Goal: Transaction & Acquisition: Purchase product/service

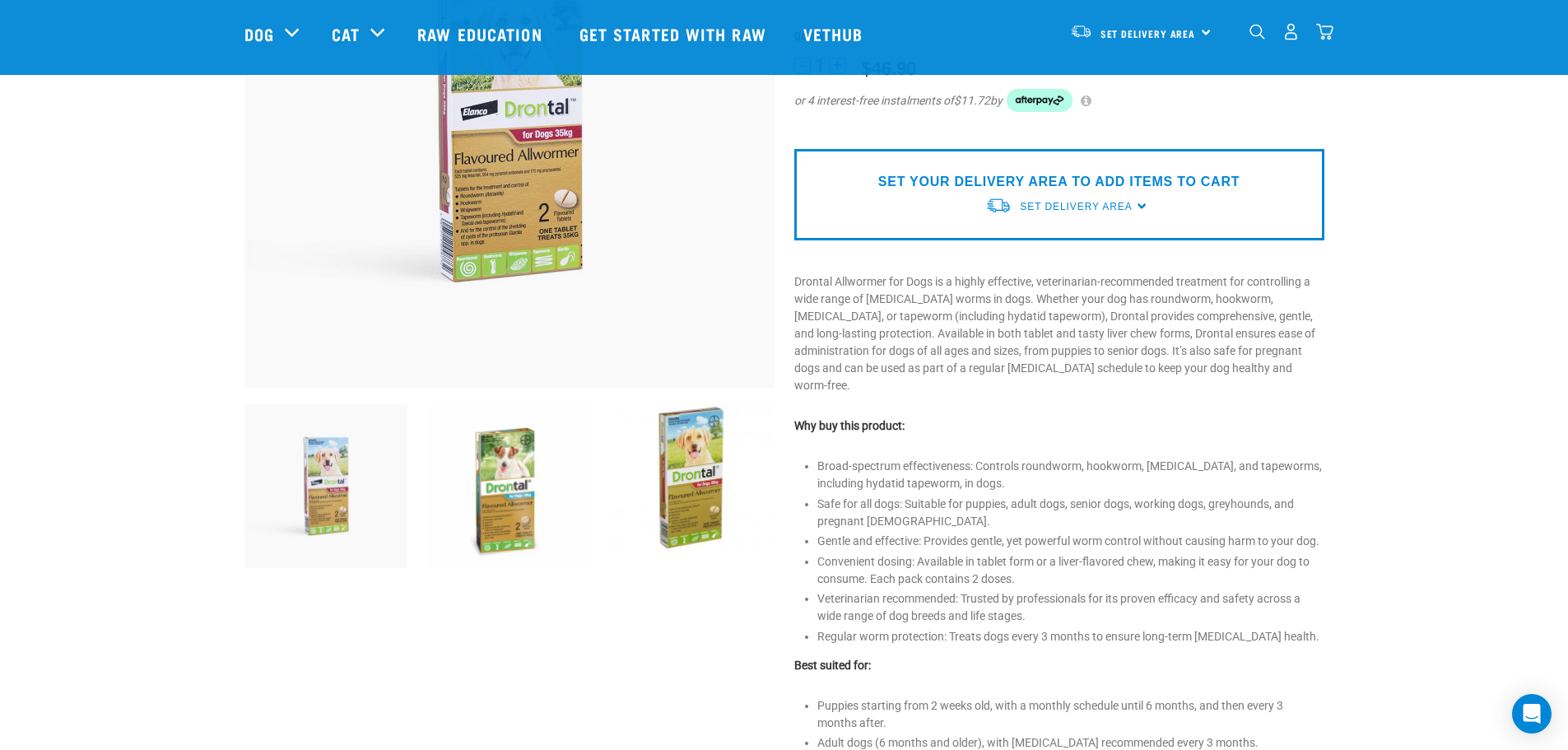
scroll to position [329, 0]
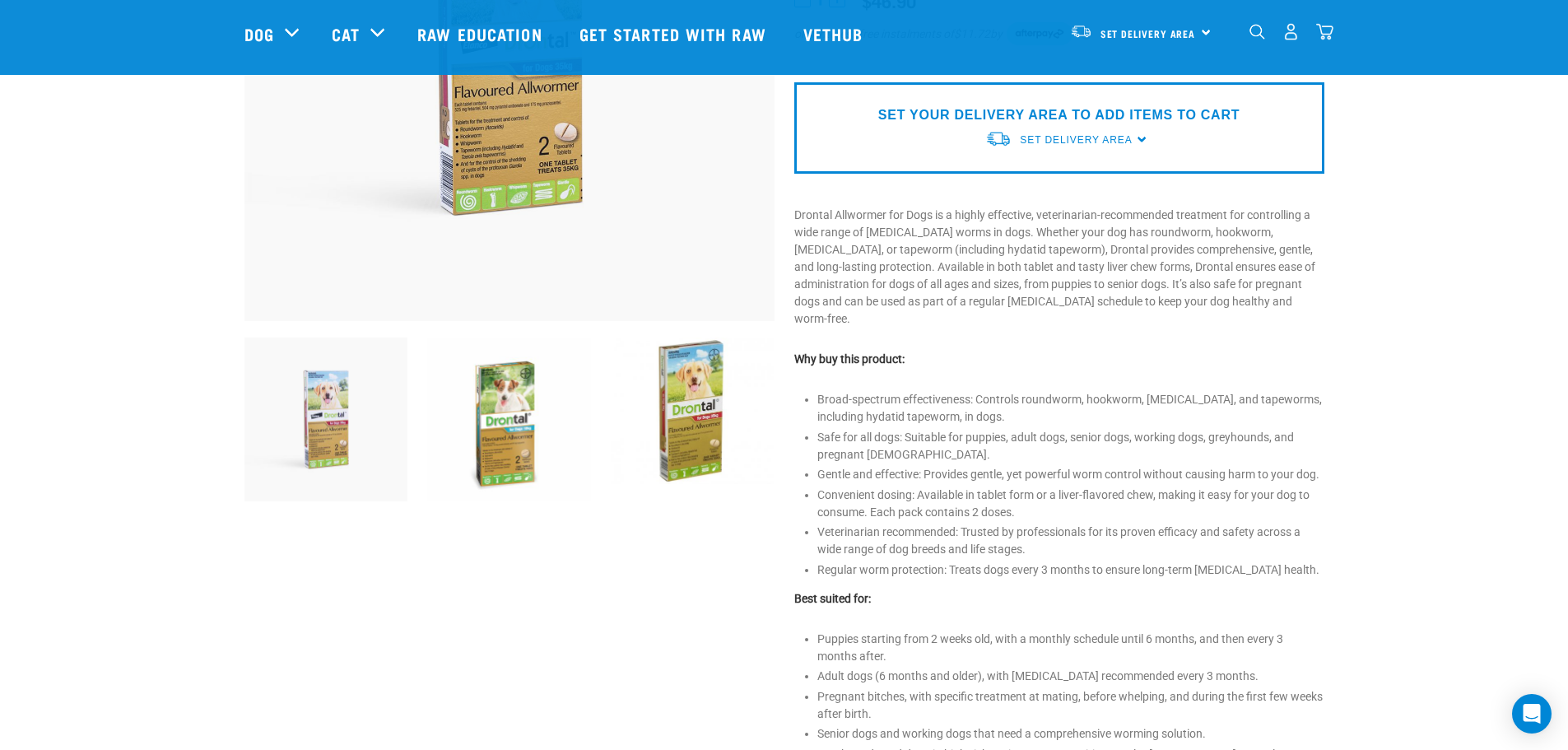
click at [360, 443] on img at bounding box center [326, 419] width 164 height 164
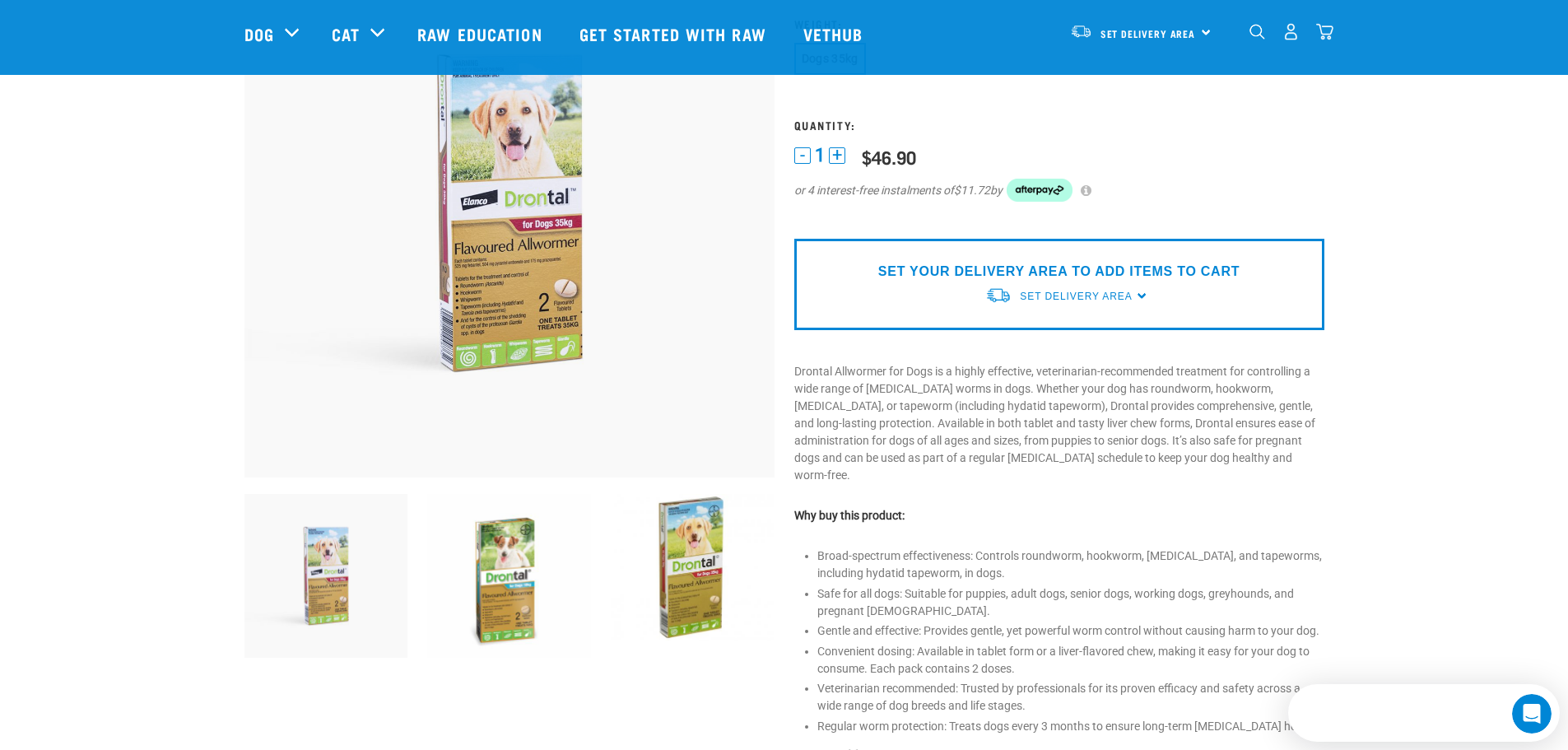
scroll to position [0, 0]
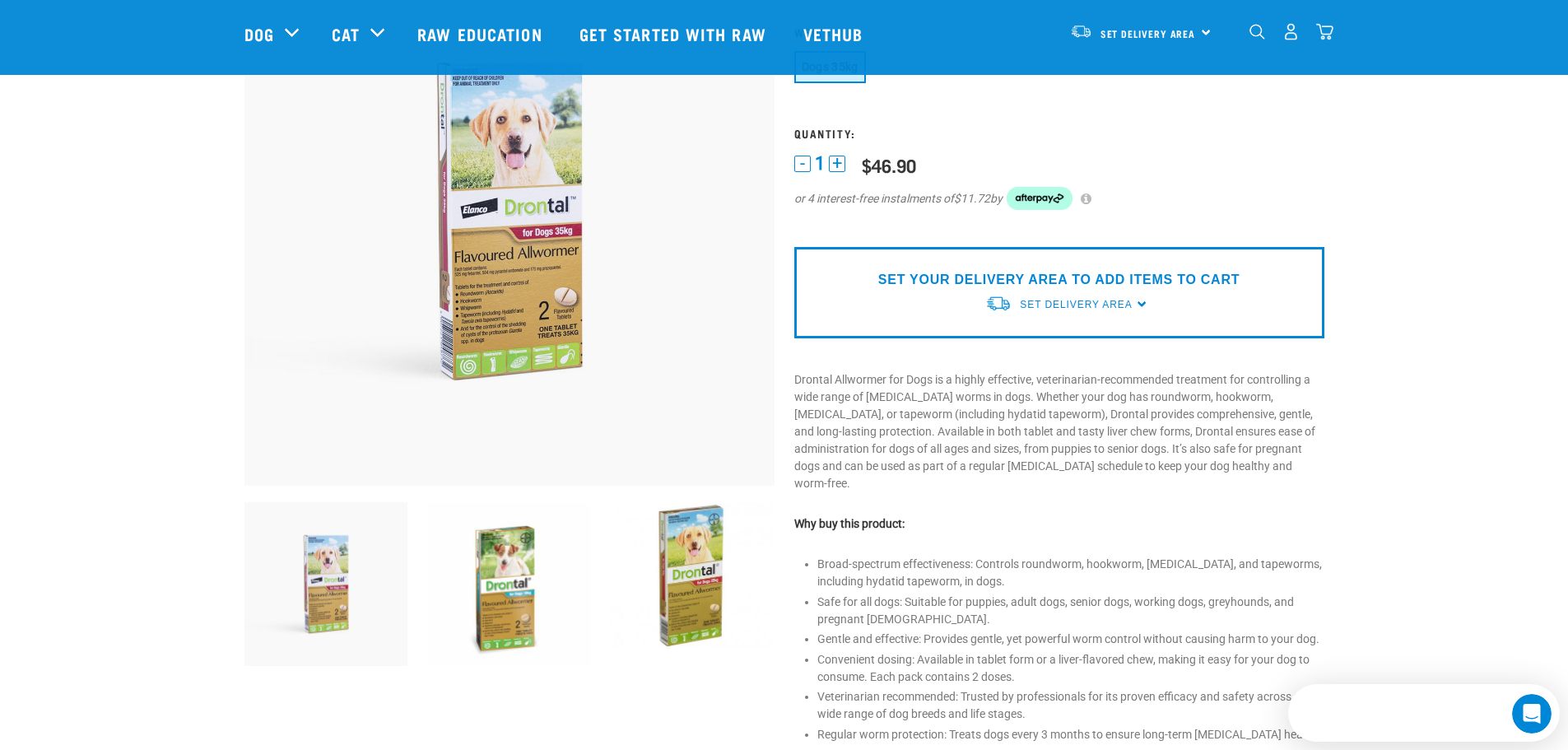
click at [502, 576] on img at bounding box center [509, 584] width 164 height 164
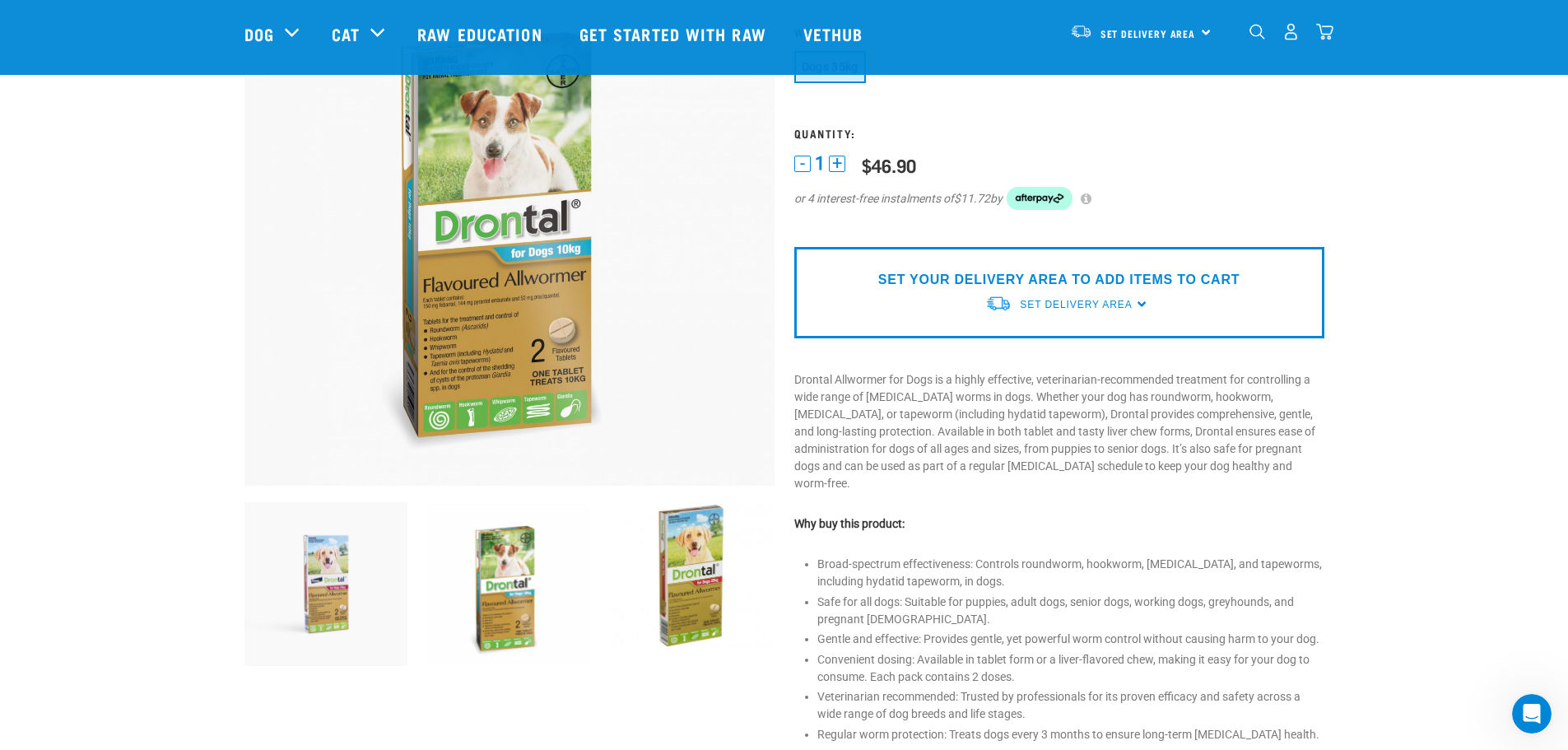
click at [701, 586] on img at bounding box center [693, 575] width 164 height 146
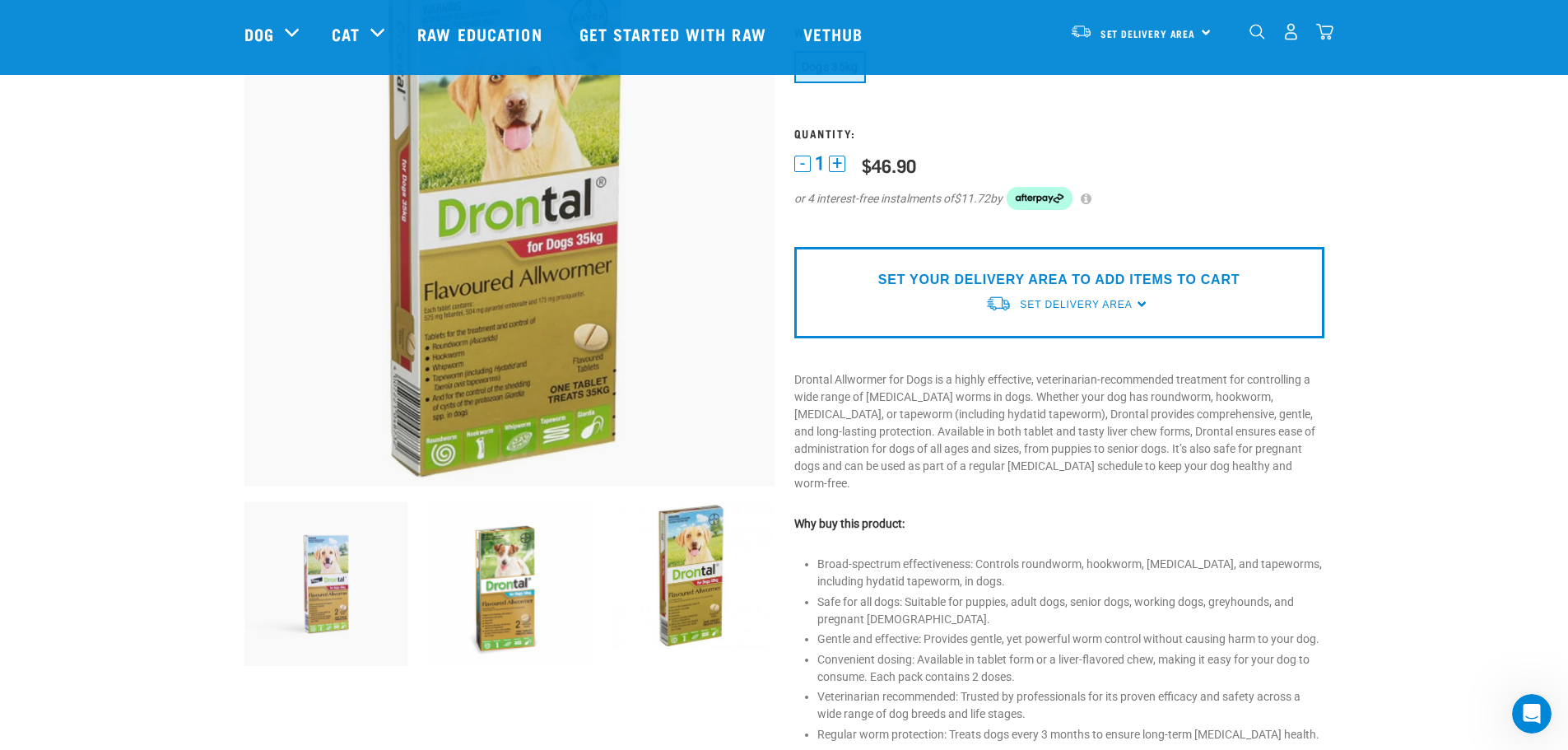
click at [491, 577] on img at bounding box center [509, 584] width 164 height 164
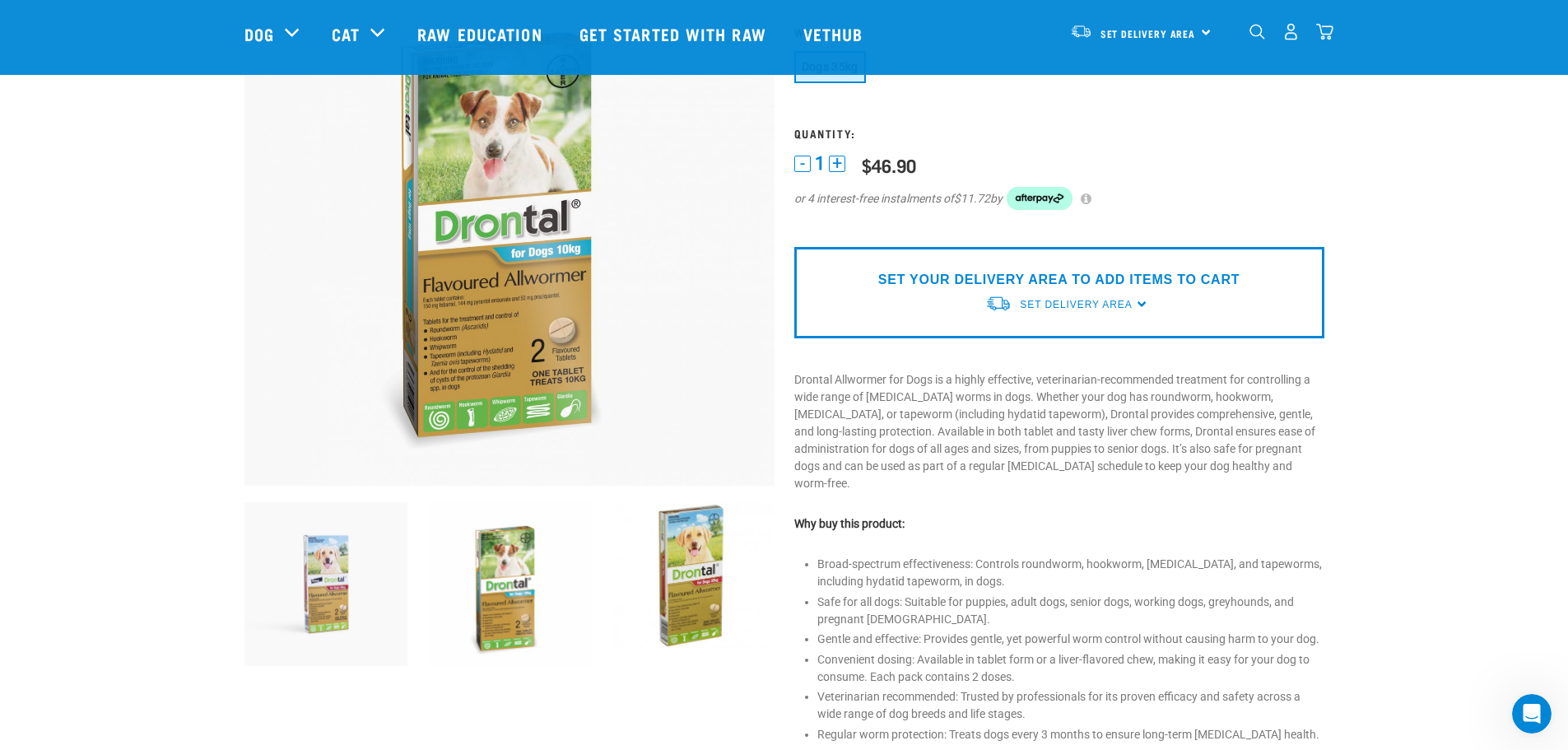
click at [518, 279] on img at bounding box center [510, 221] width 531 height 530
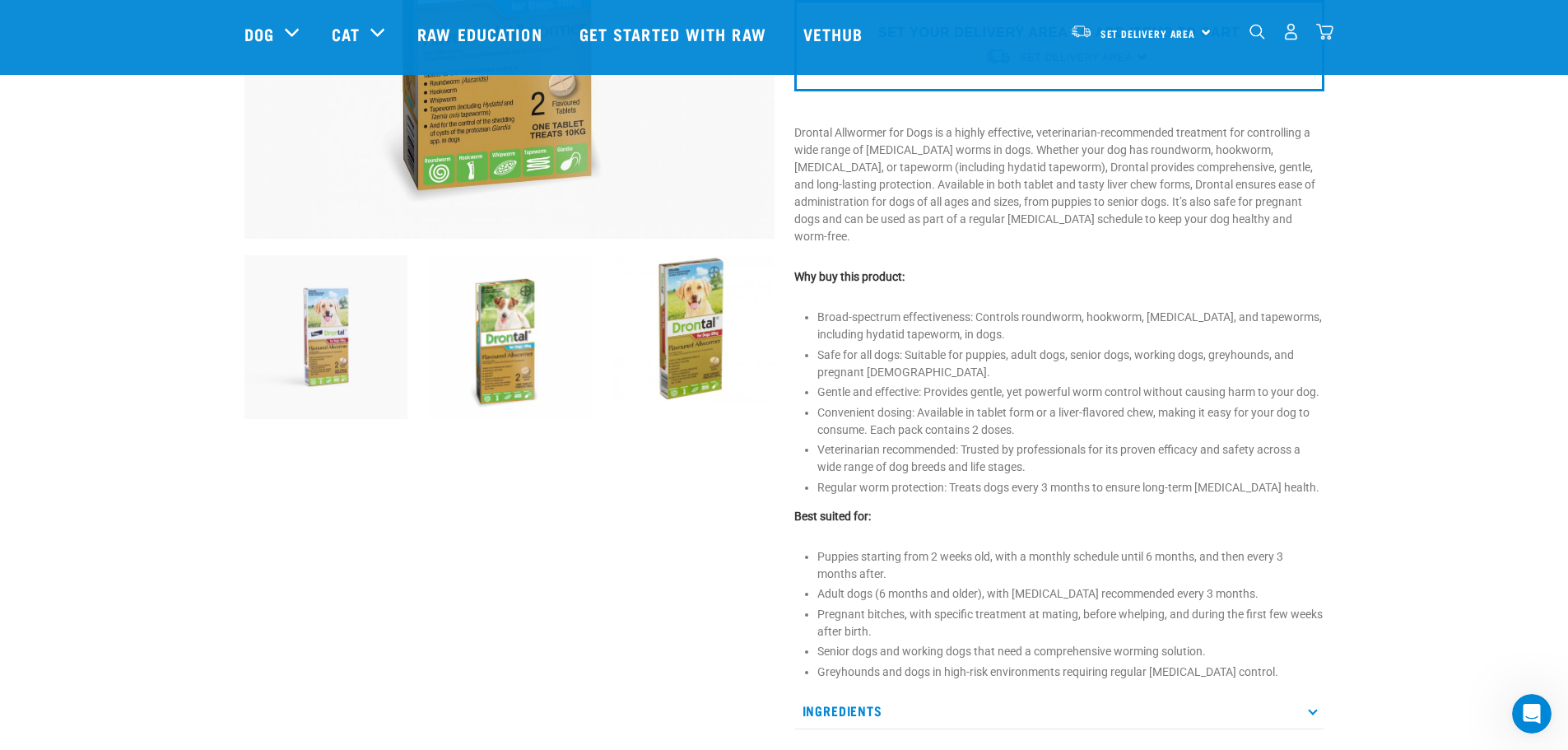
scroll to position [494, 0]
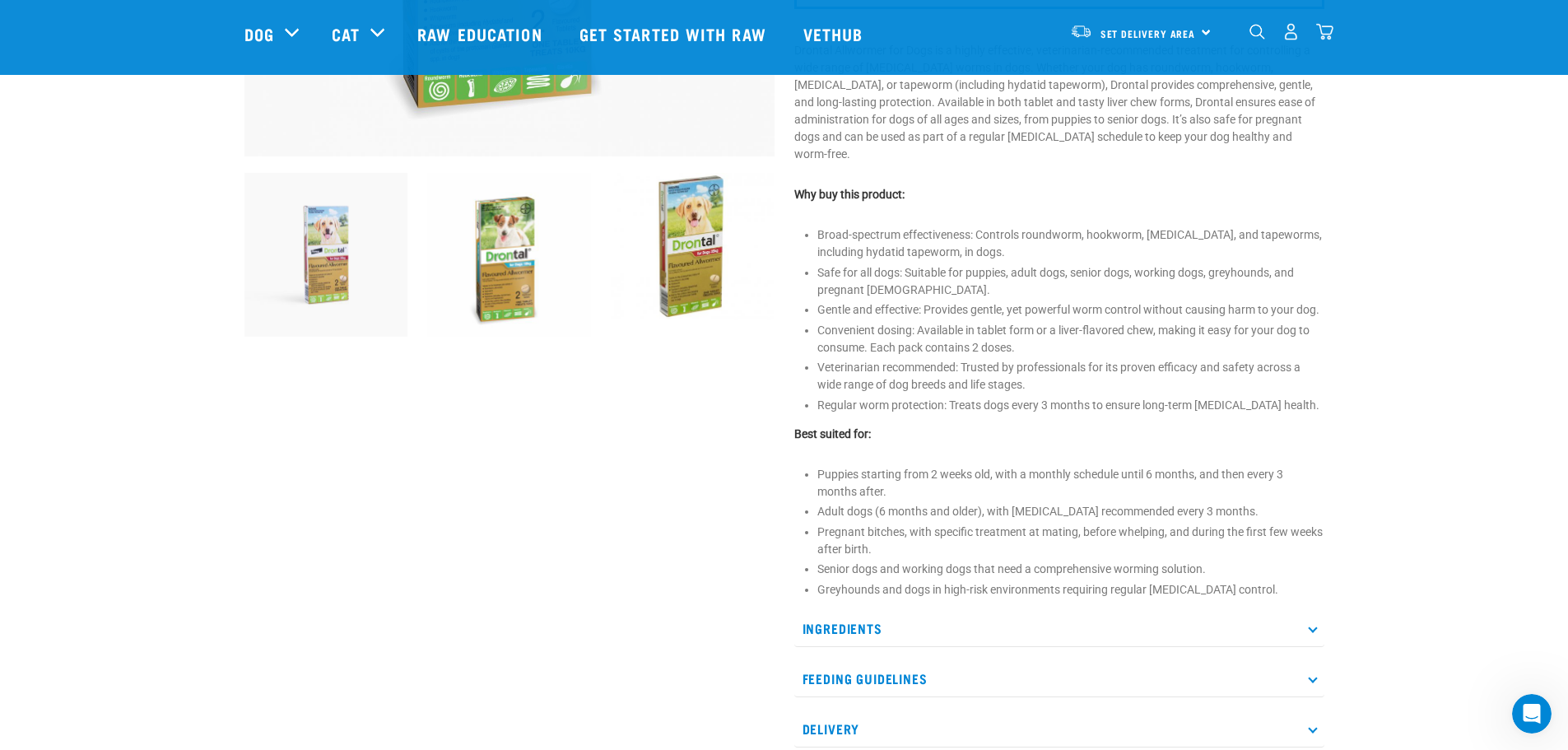
click at [861, 615] on p "Ingredients" at bounding box center [1059, 628] width 531 height 37
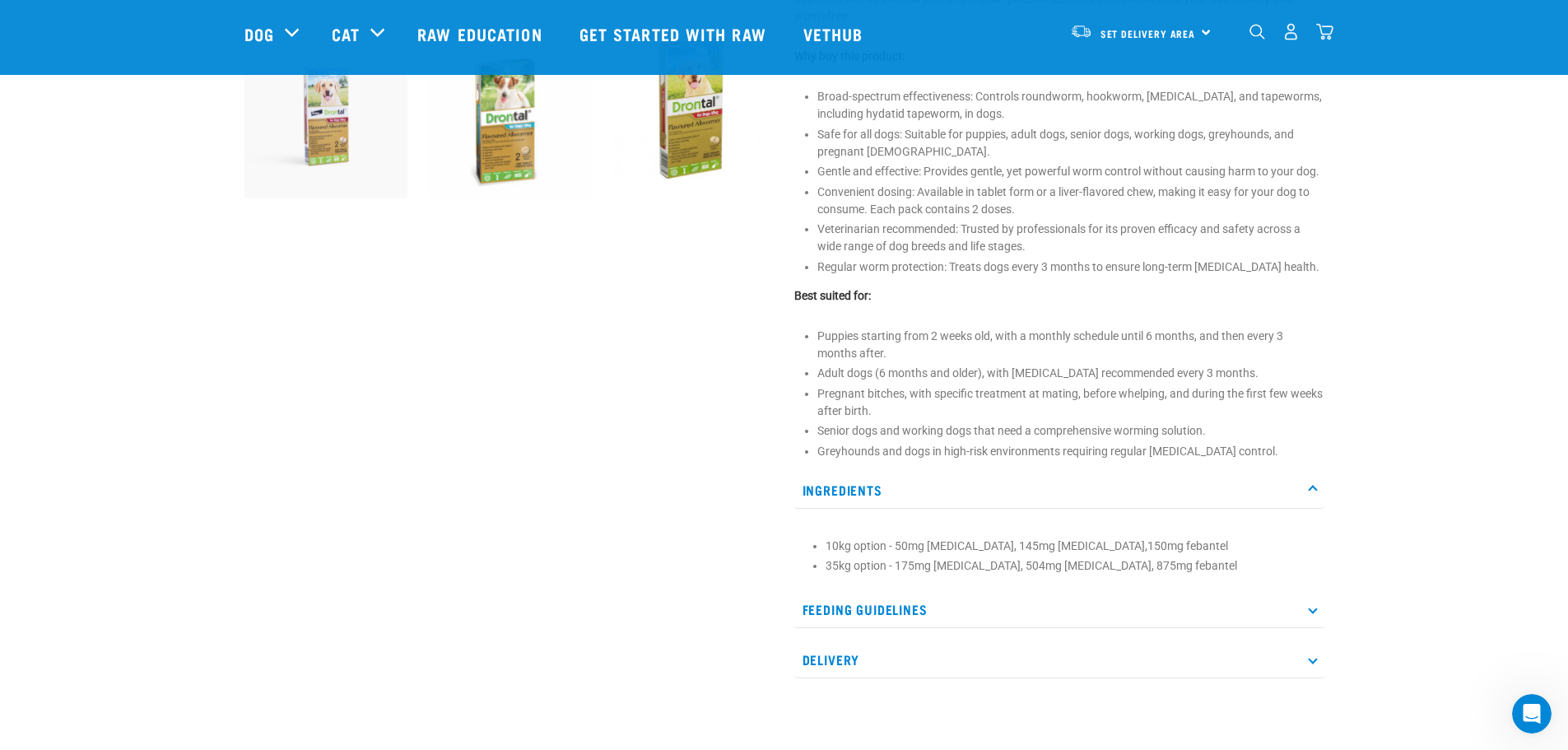
scroll to position [658, 0]
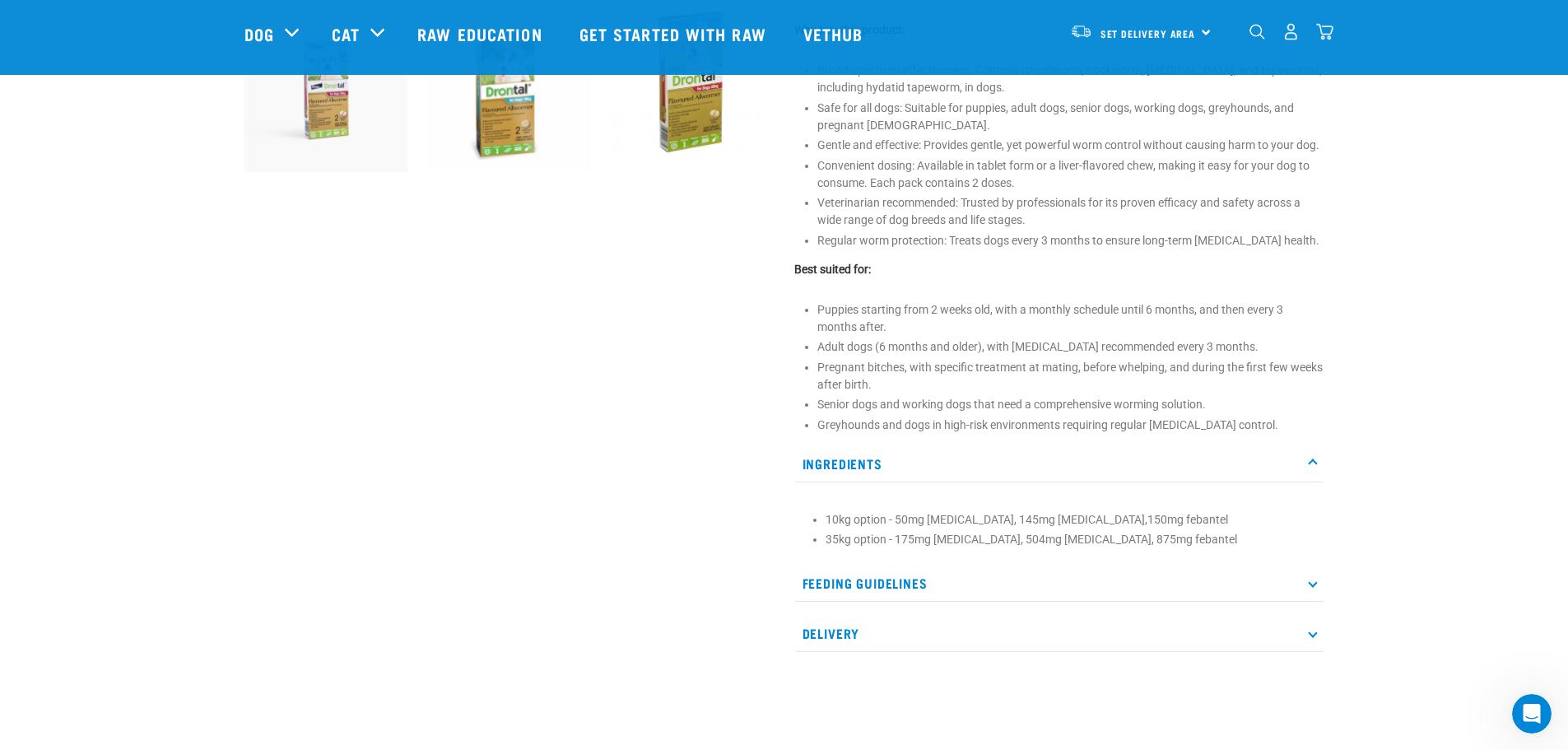
drag, startPoint x: 826, startPoint y: 501, endPoint x: 1265, endPoint y: 500, distance: 439.0
click at [1265, 511] on li "10kg option - 50mg praziquantel, 145mg pyrantel embonate,150mg febantel" at bounding box center [1071, 520] width 490 height 18
copy li "10kg option - 50mg praziquantel, 145mg pyrantel embonate,150mg febantel"
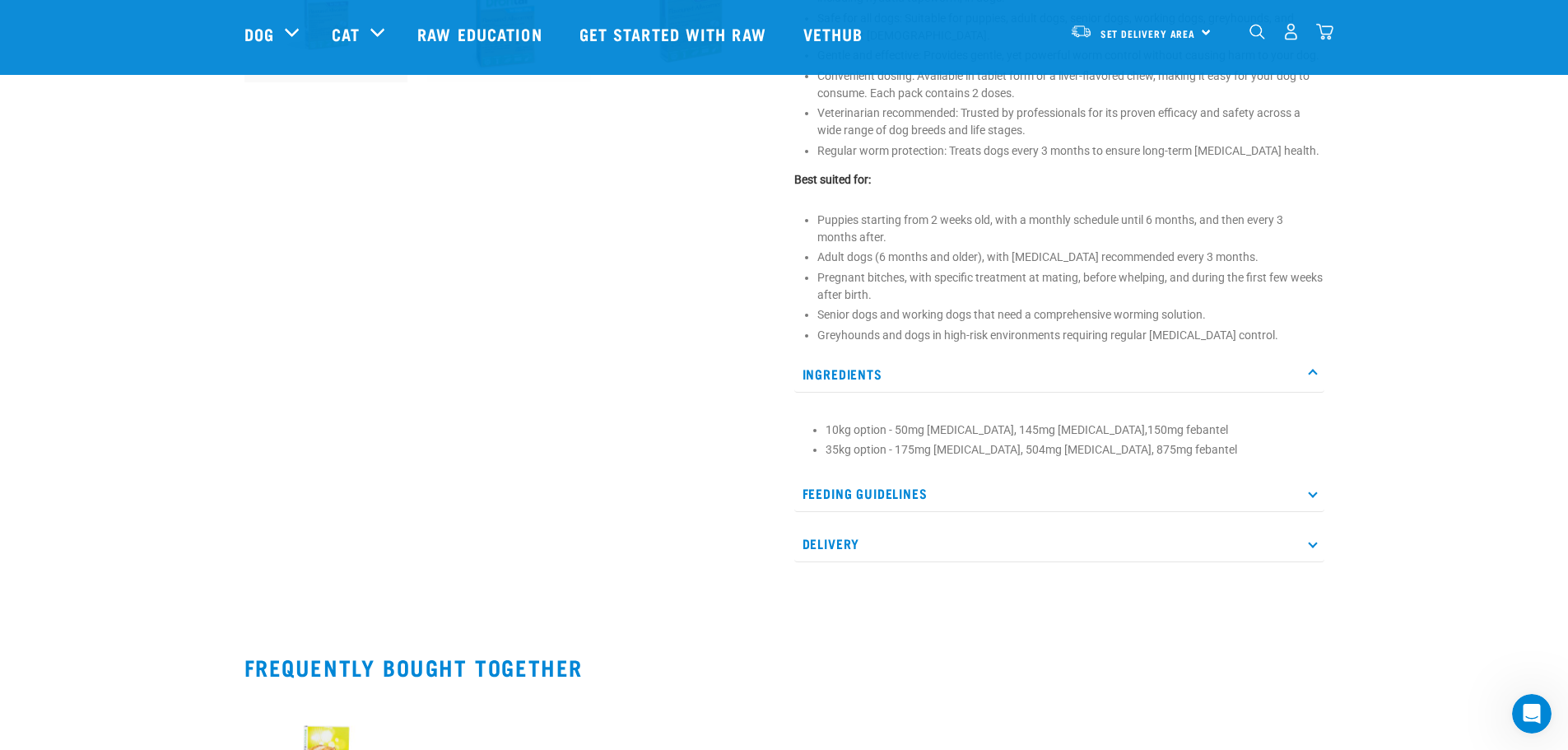
scroll to position [905, 0]
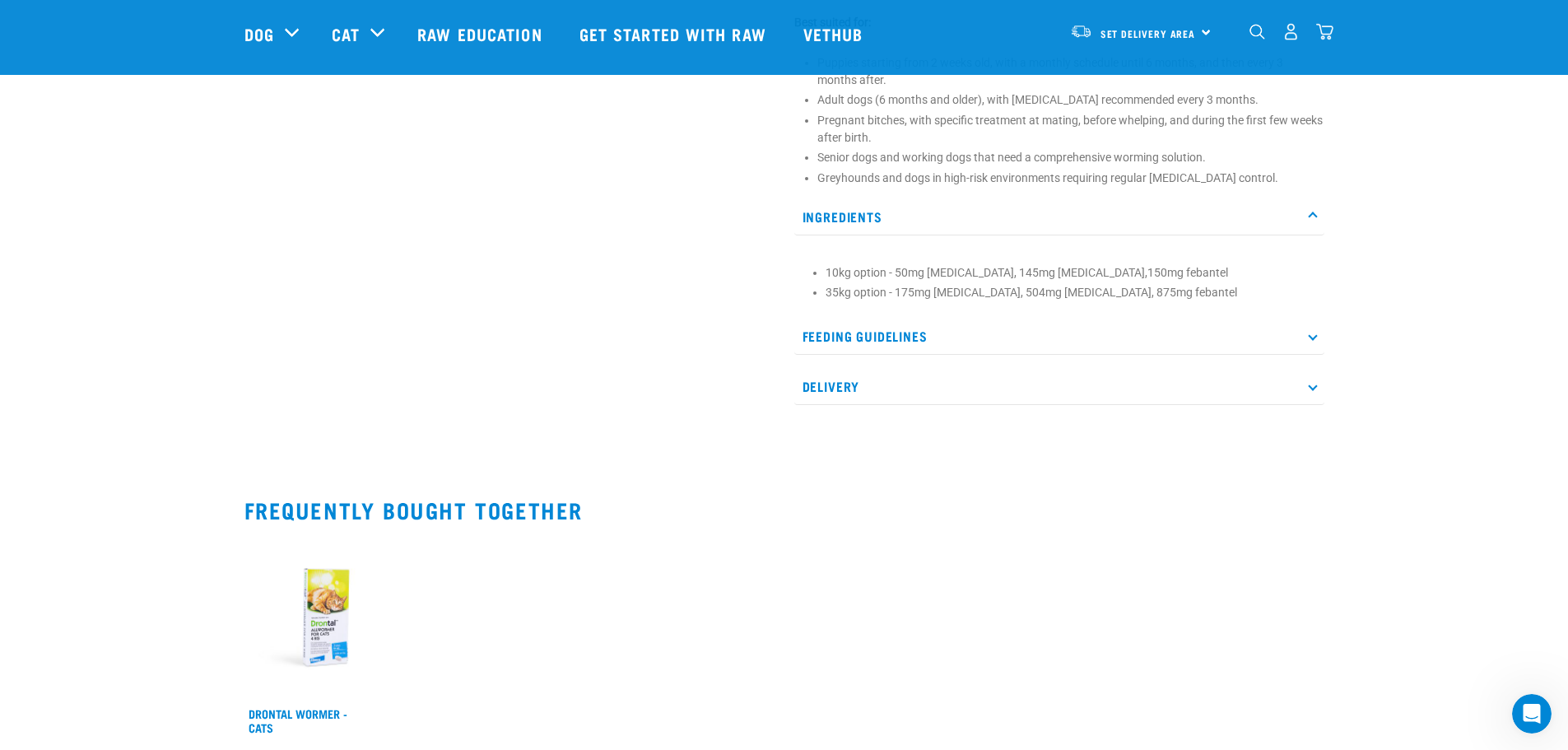
click at [839, 324] on p "Feeding Guidelines" at bounding box center [1059, 336] width 531 height 37
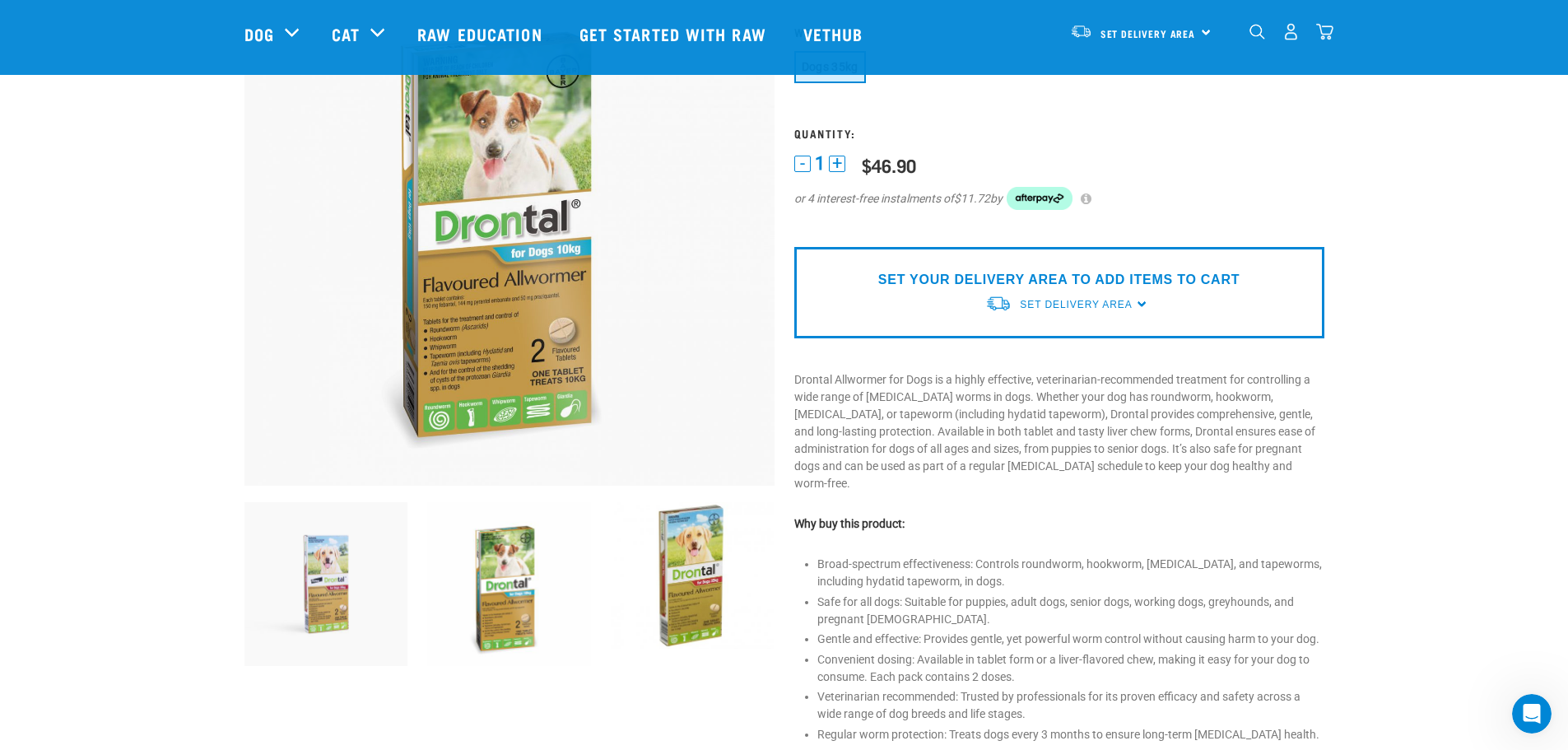
scroll to position [0, 0]
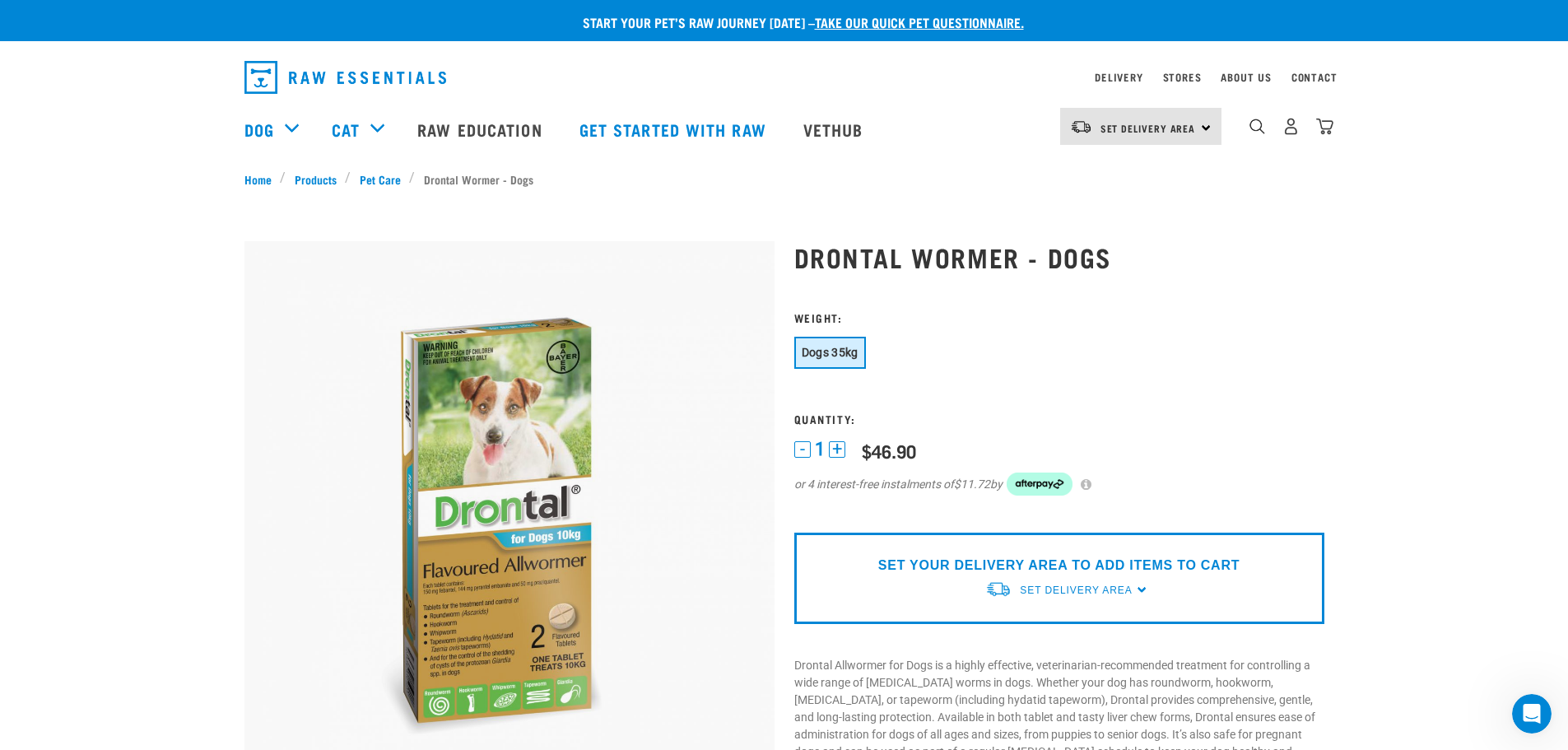
click at [457, 178] on li "Drontal Wormer - Dogs" at bounding box center [475, 179] width 132 height 18
click at [1259, 131] on img "dropdown navigation" at bounding box center [1257, 126] width 16 height 16
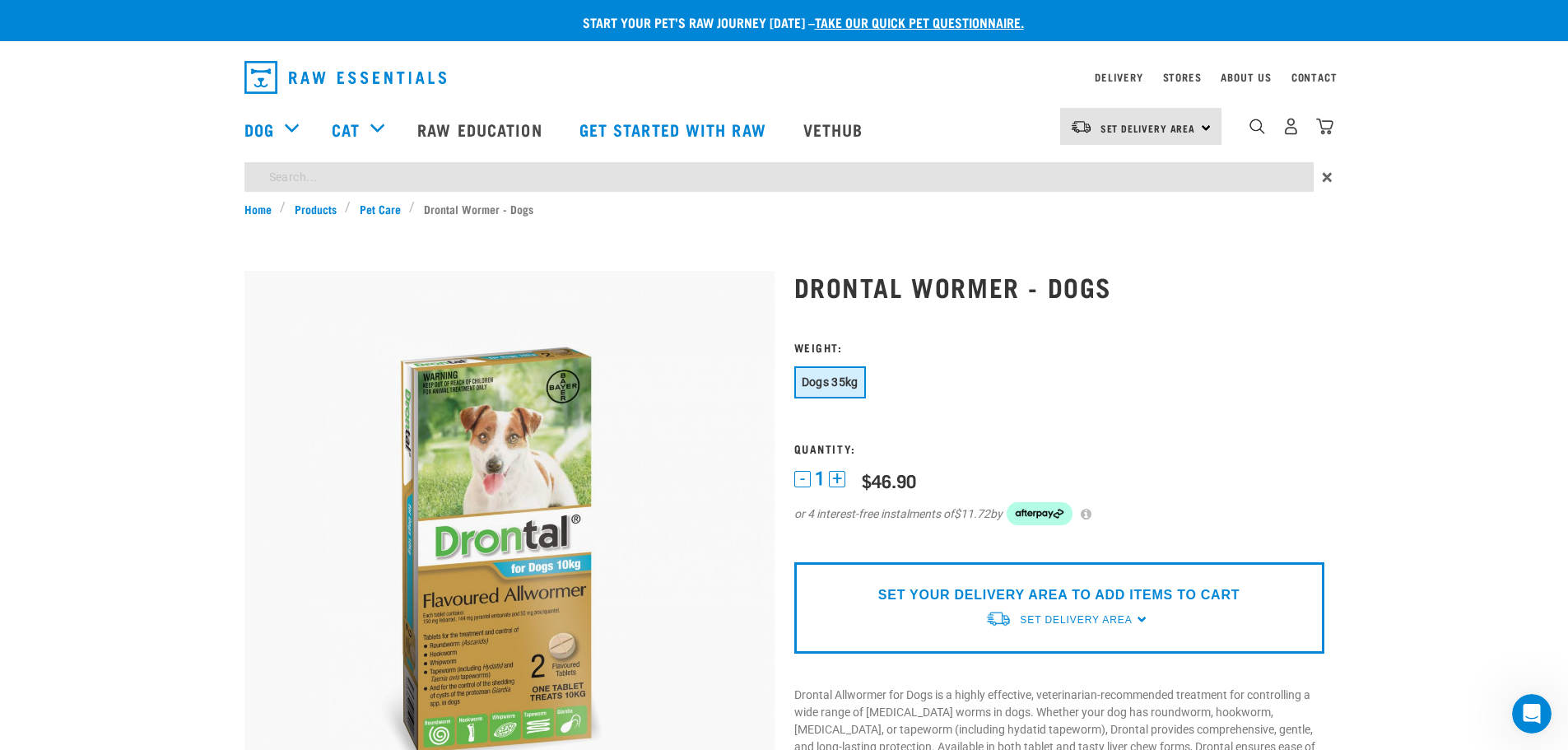
click at [1132, 194] on div "×" at bounding box center [784, 180] width 1568 height 38
click at [904, 168] on input "search" at bounding box center [779, 177] width 1070 height 30
type input "drontal"
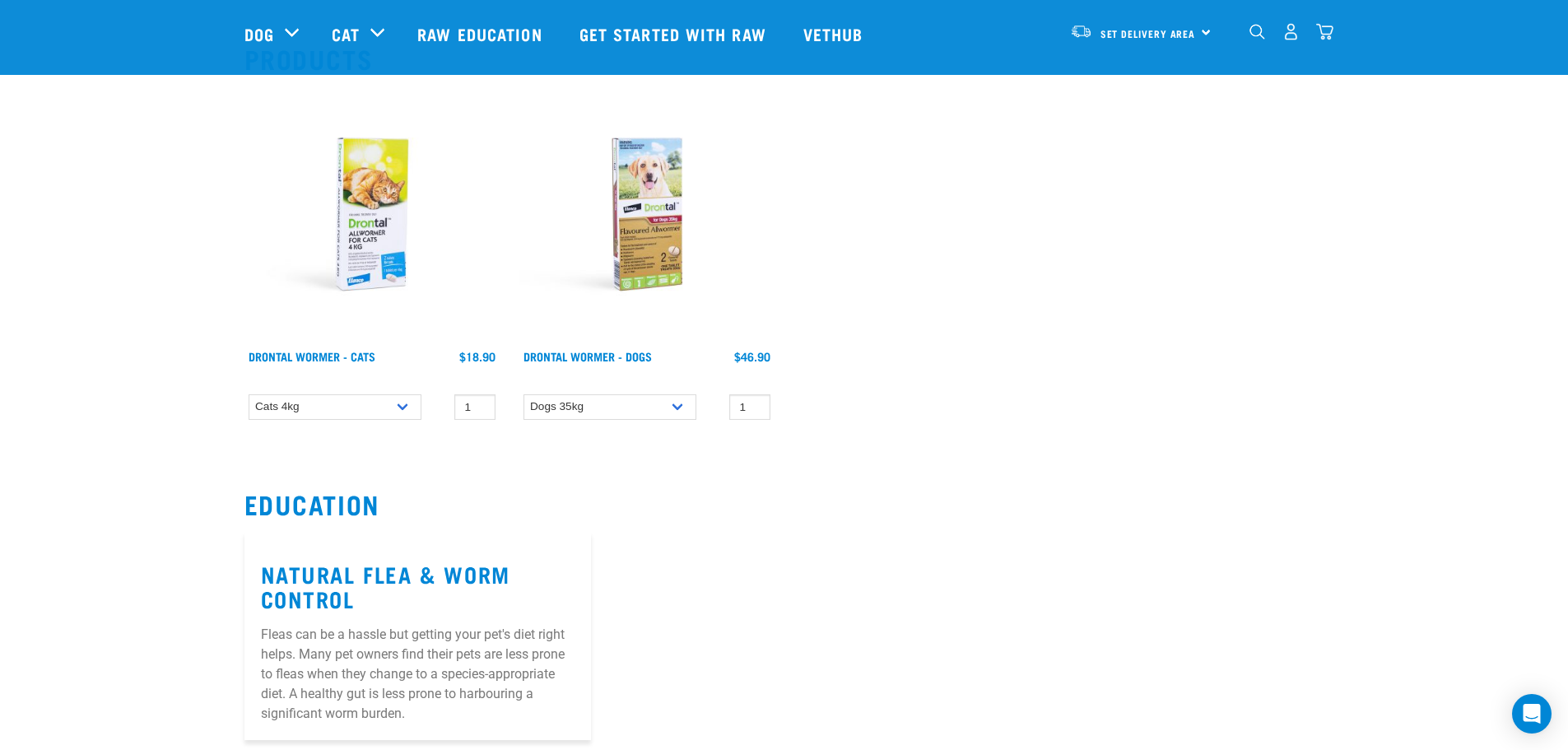
scroll to position [165, 0]
click at [632, 402] on select "Dogs 35kg" at bounding box center [609, 405] width 172 height 25
click at [660, 391] on div "Drontal Wormer - Dogs 1 0 100 0 100" at bounding box center [647, 257] width 275 height 363
click at [666, 411] on select "Dogs 35kg" at bounding box center [609, 405] width 172 height 25
click at [641, 414] on select "Dogs 35kg" at bounding box center [609, 405] width 172 height 25
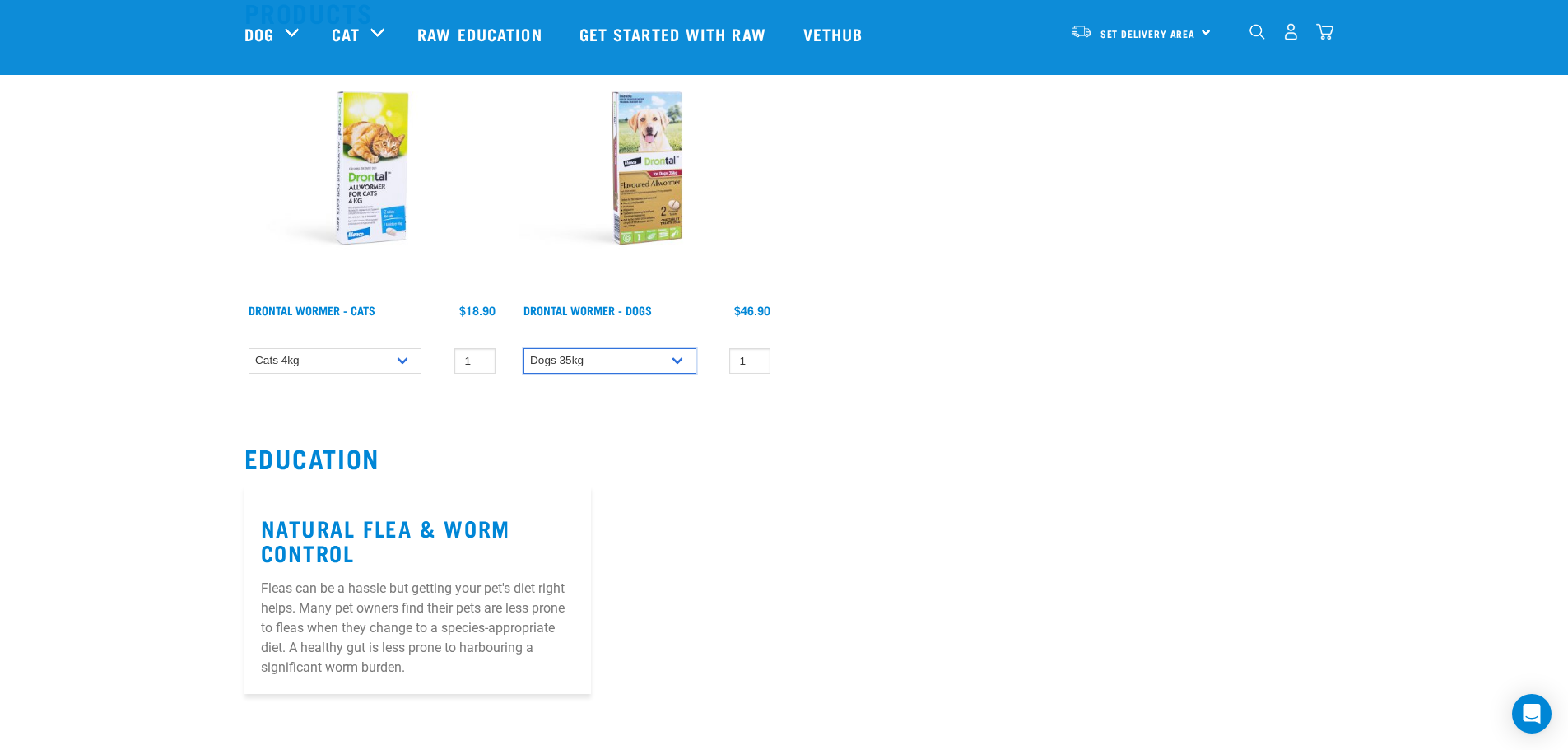
scroll to position [247, 0]
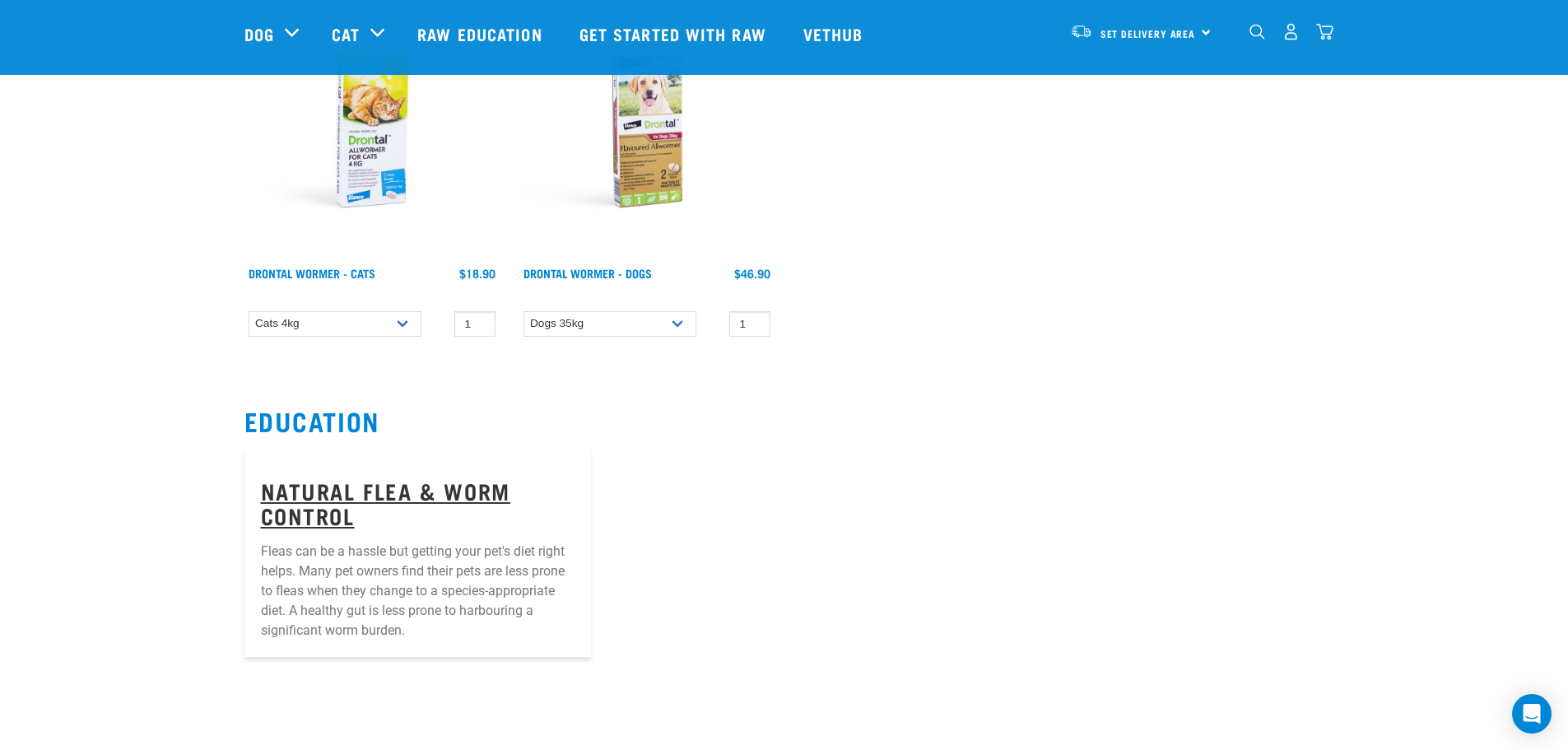
click at [484, 494] on link "Natural Flea & Worm Control" at bounding box center [385, 502] width 250 height 38
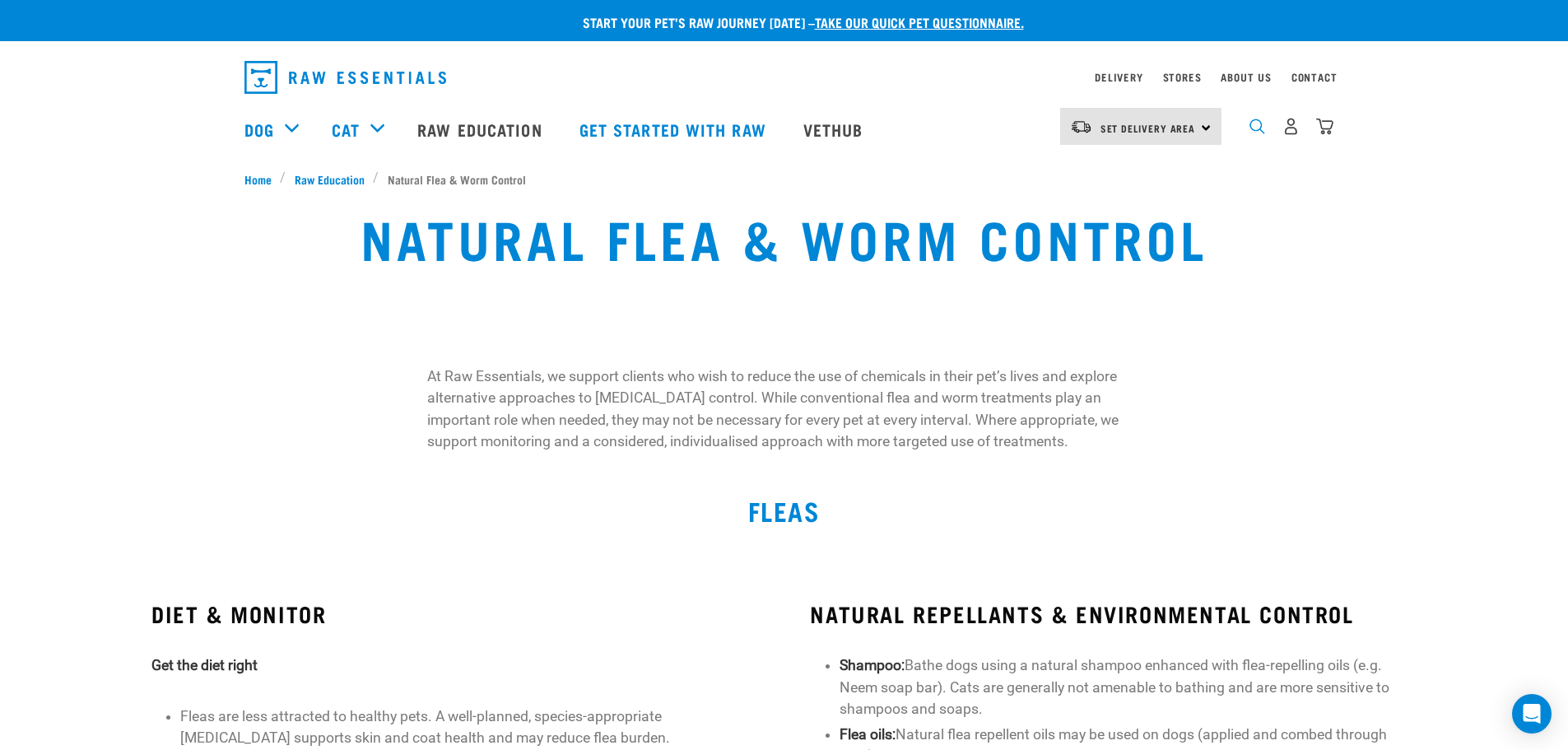
click at [1252, 134] on img "dropdown navigation" at bounding box center [1257, 126] width 16 height 16
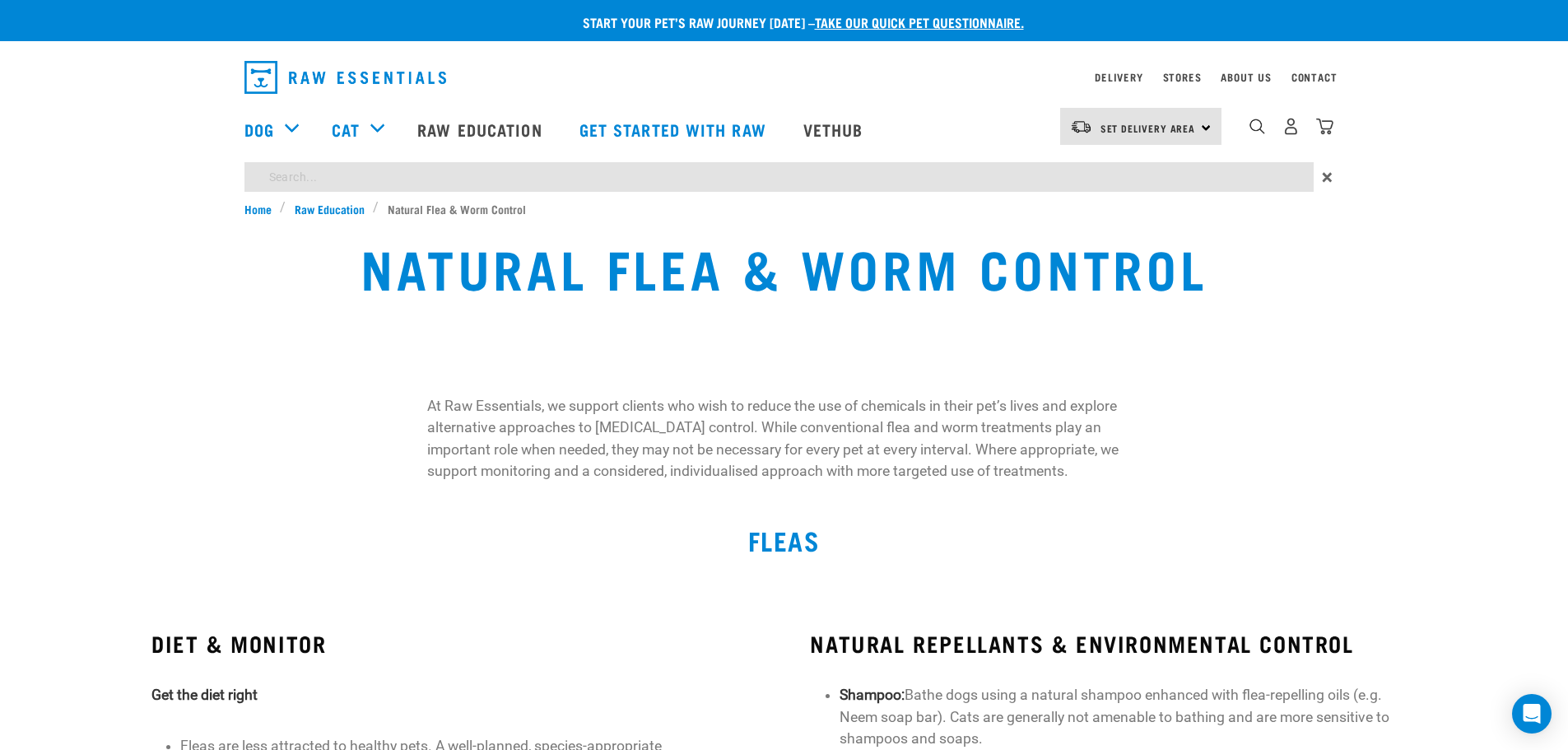
click at [965, 186] on input "search" at bounding box center [779, 177] width 1070 height 30
type input "drontal 10kg"
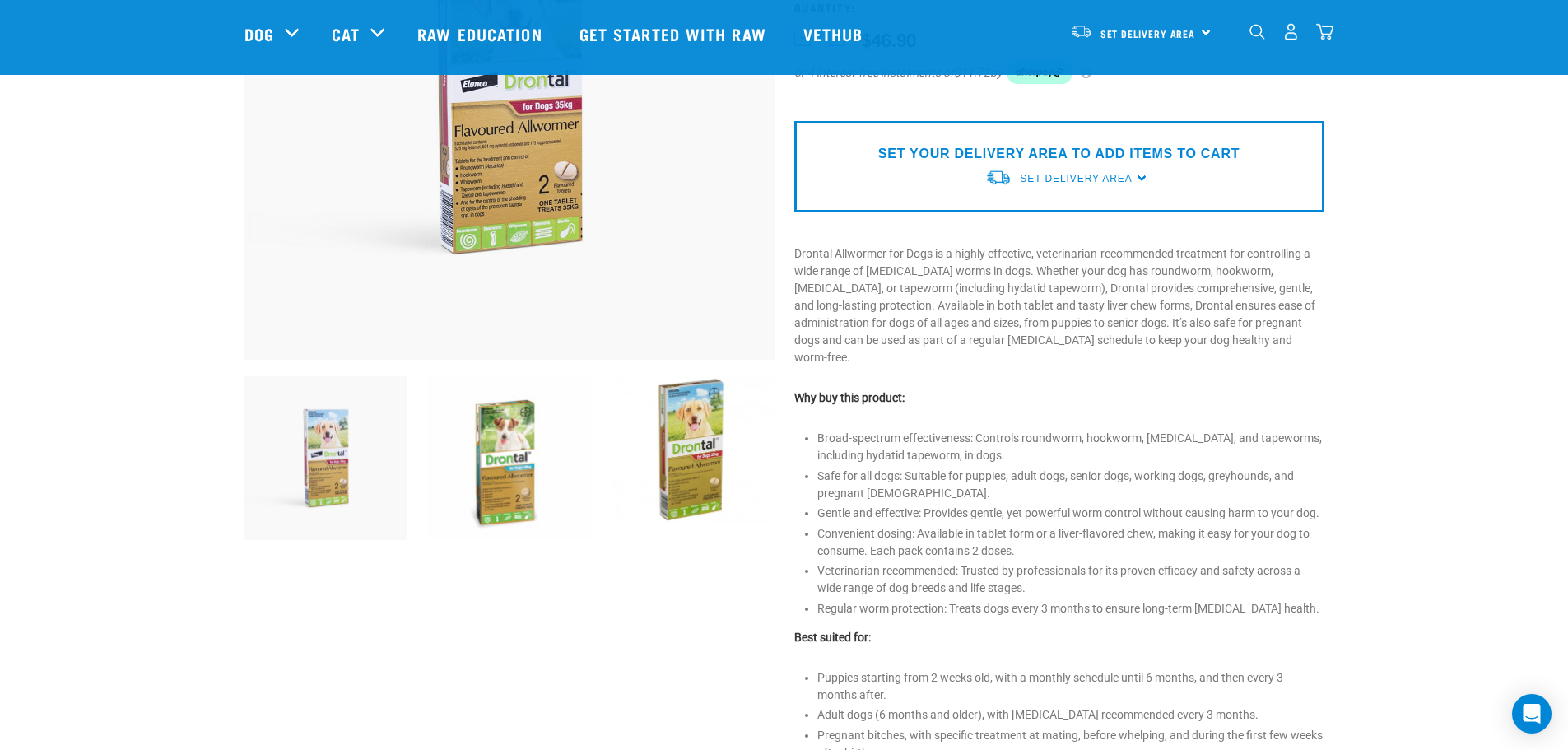
scroll to position [329, 0]
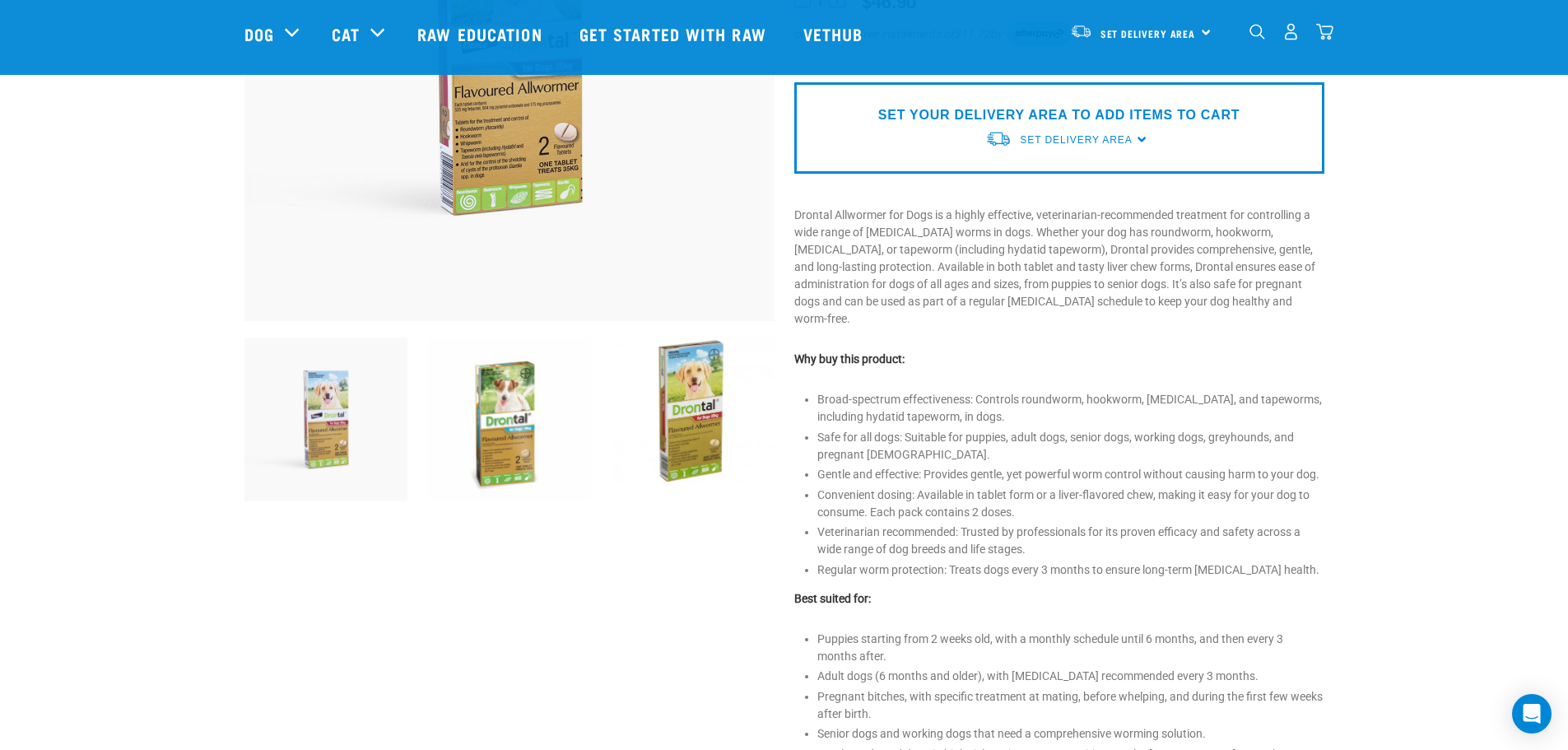
click at [498, 451] on img at bounding box center [509, 419] width 164 height 164
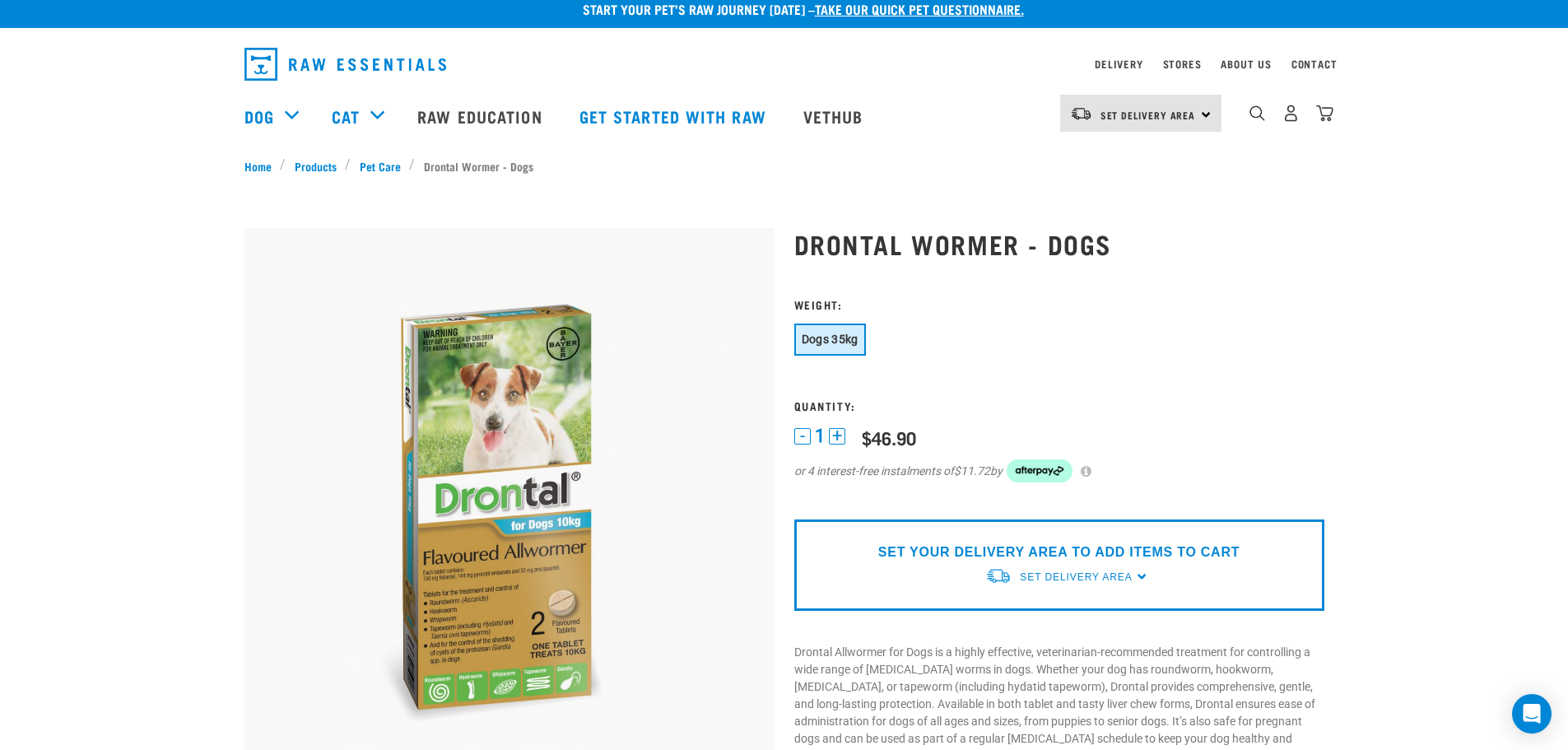
scroll to position [0, 0]
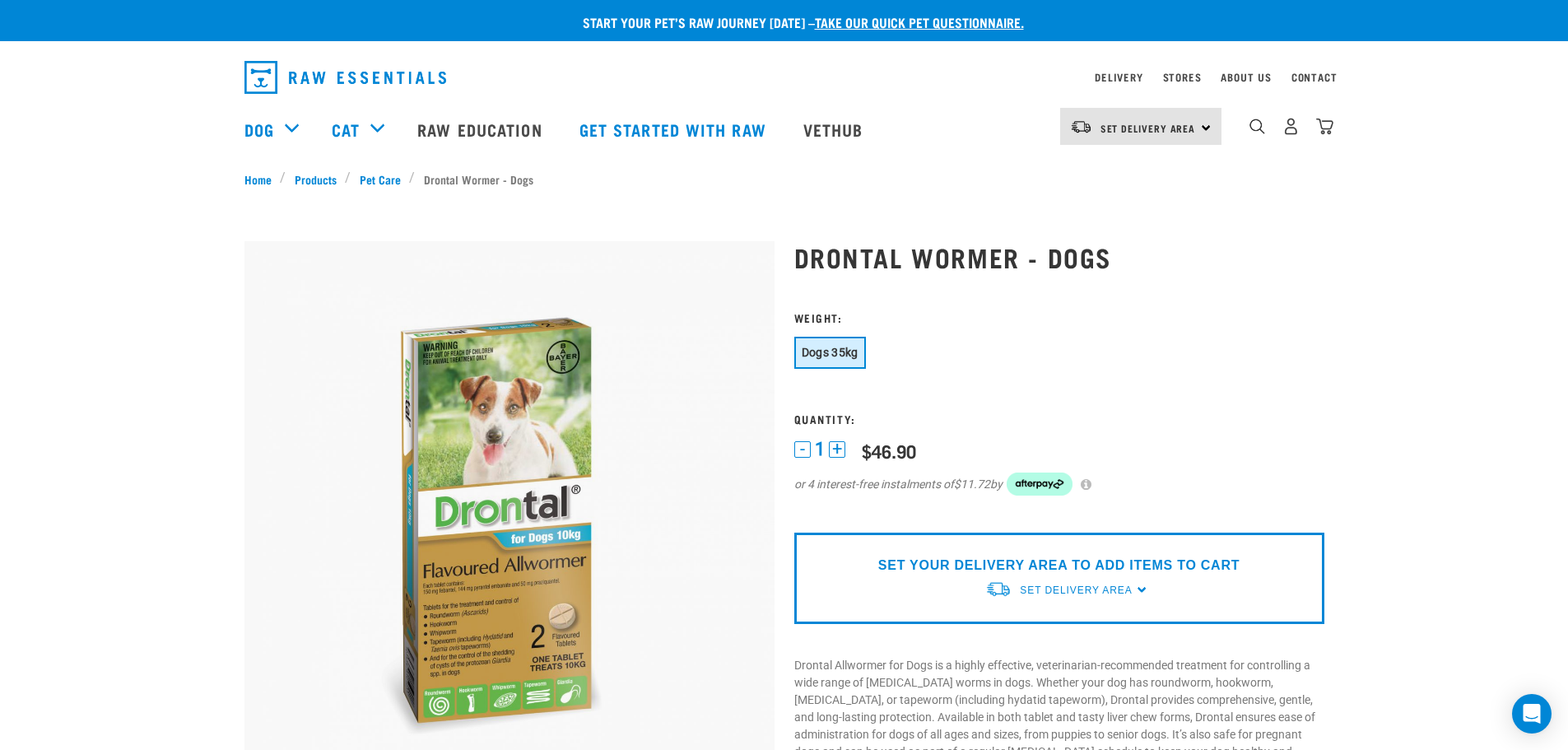
click at [843, 345] on button "Dogs 35kg" at bounding box center [830, 353] width 72 height 32
click at [1257, 123] on div "dropdown navigation" at bounding box center [1257, 126] width 18 height 18
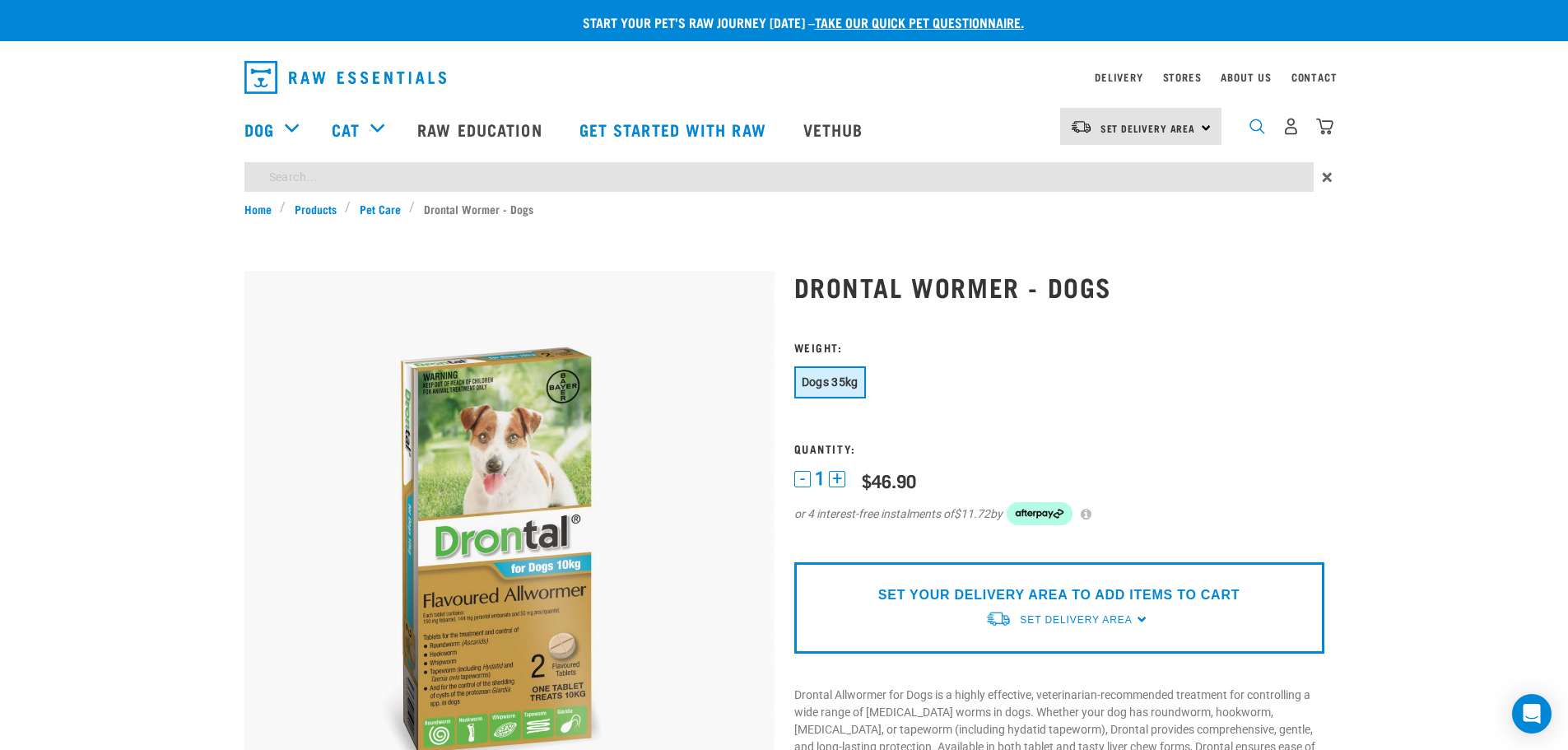
click at [1251, 134] on img "dropdown navigation" at bounding box center [1257, 126] width 16 height 16
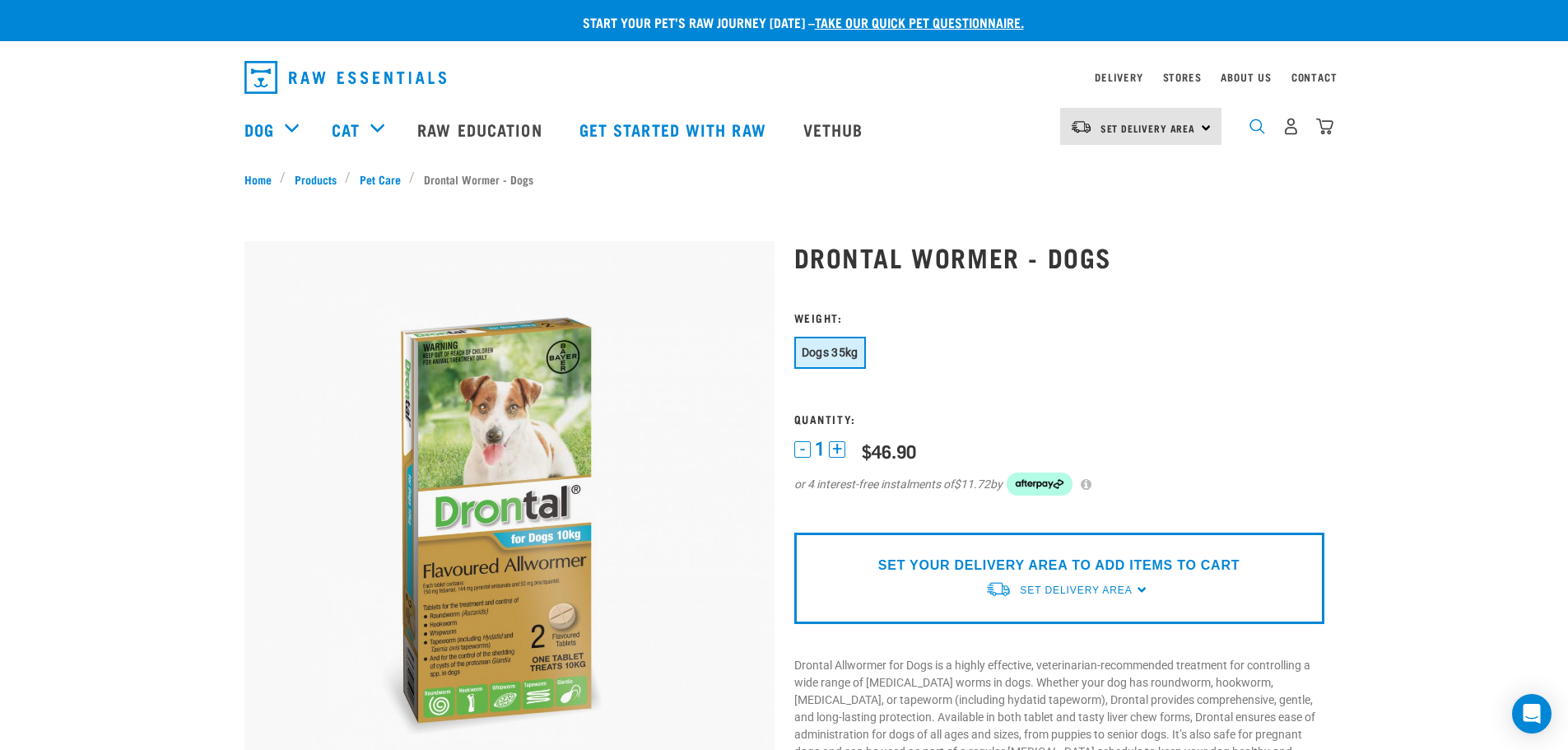
click at [1261, 134] on img "dropdown navigation" at bounding box center [1257, 126] width 16 height 16
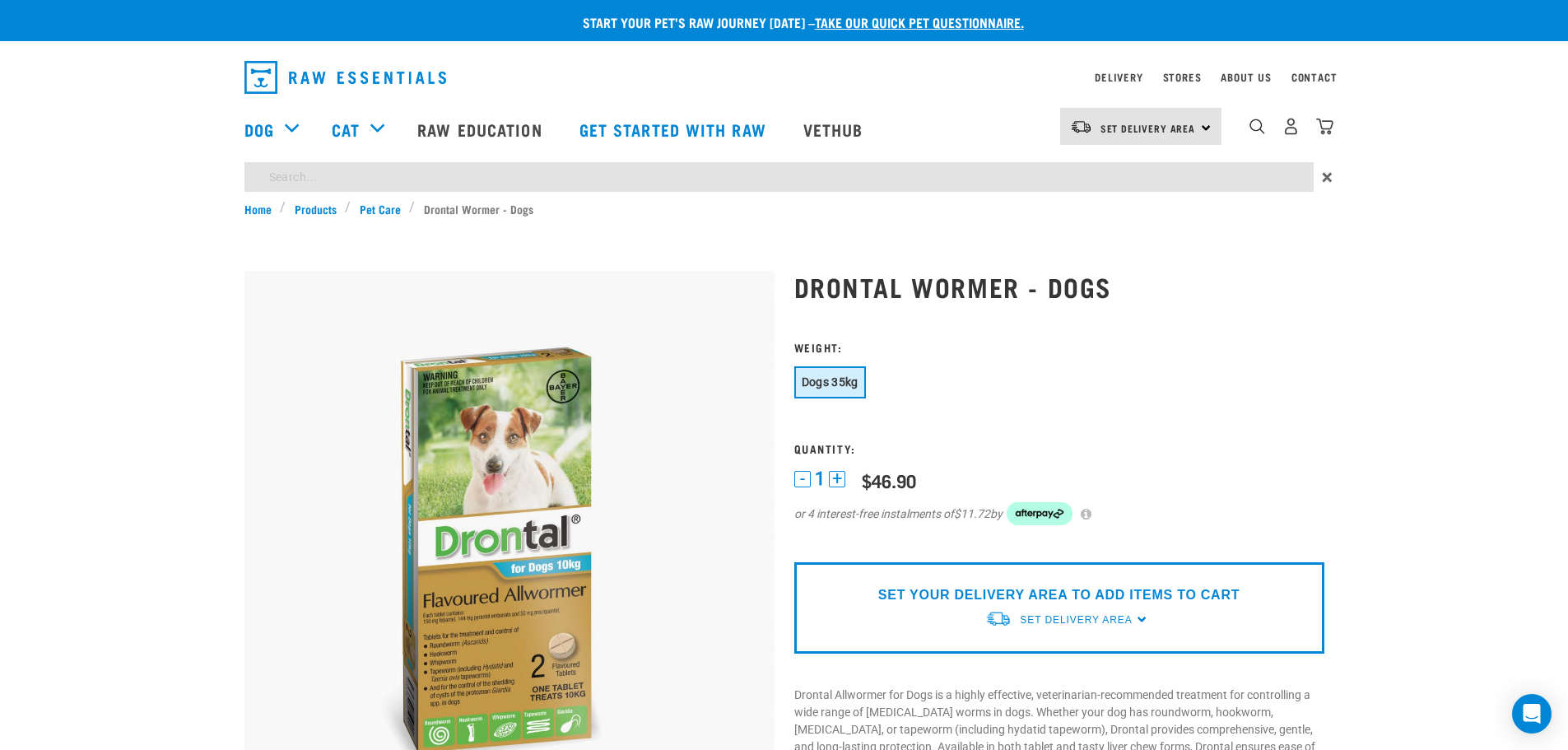
click at [990, 193] on div "×" at bounding box center [784, 180] width 1568 height 38
click at [973, 179] on input "search" at bounding box center [779, 177] width 1070 height 30
type input "worm"
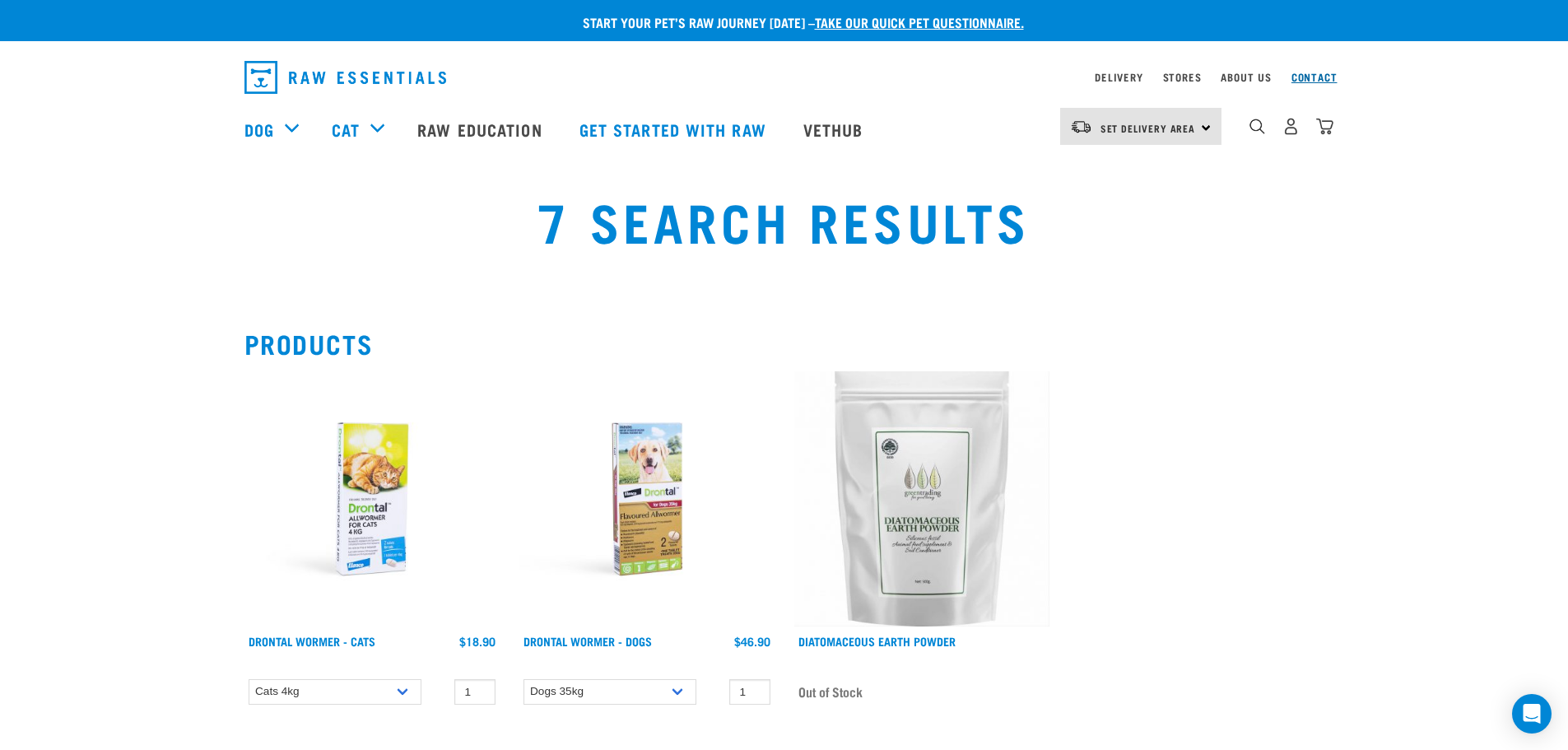
click at [1330, 74] on link "Contact" at bounding box center [1314, 77] width 46 height 6
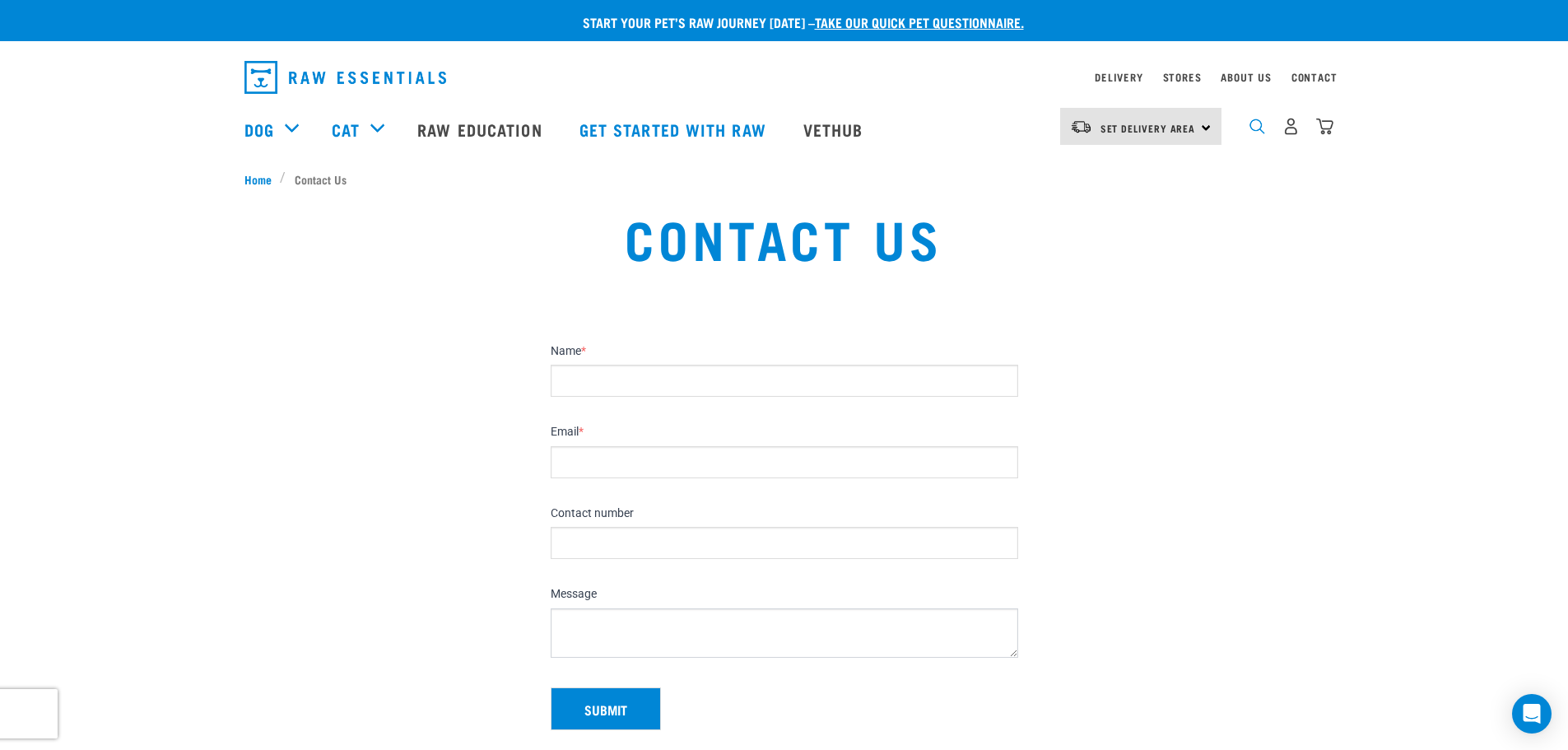
click at [1255, 134] on img "dropdown navigation" at bounding box center [1257, 126] width 16 height 16
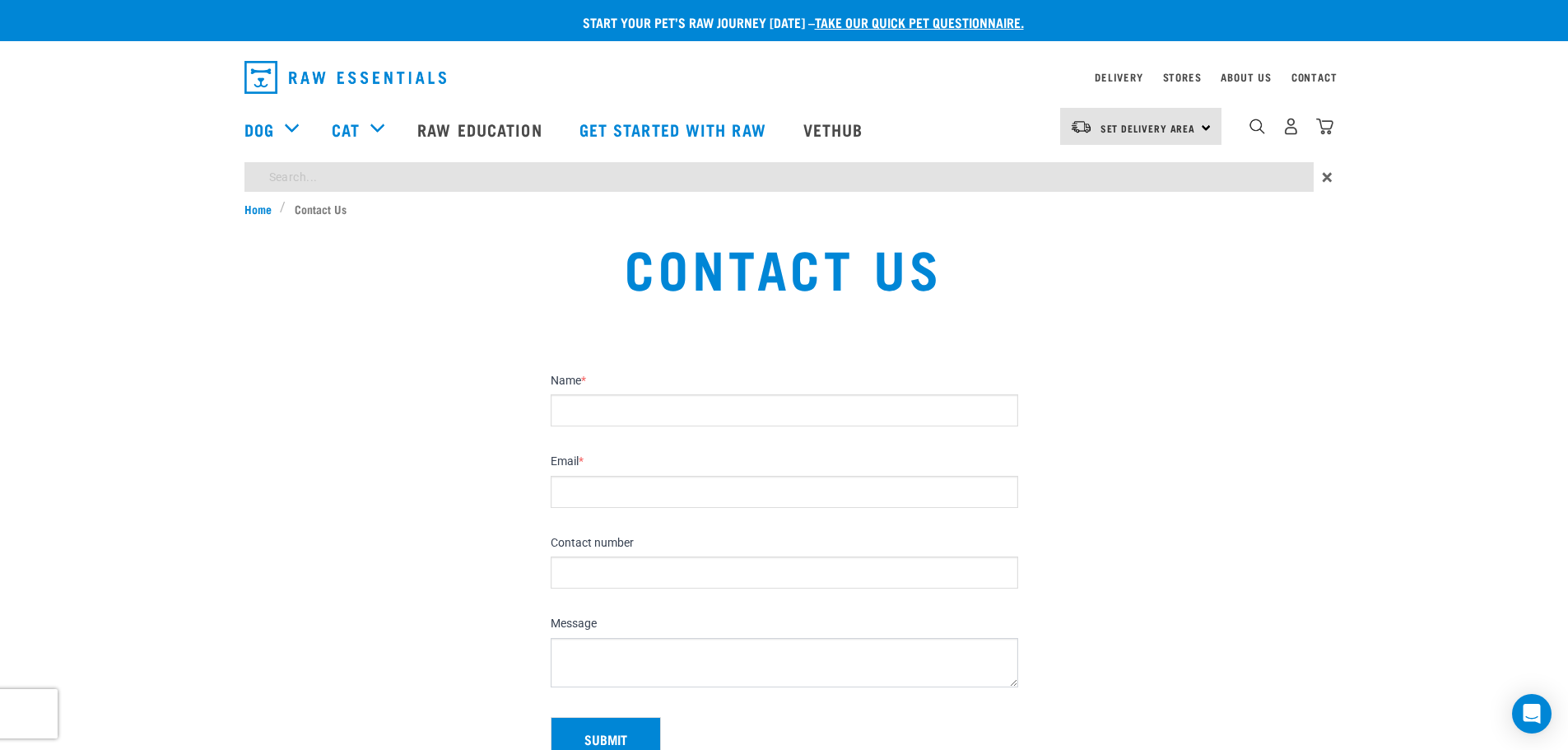
click at [881, 168] on input "search" at bounding box center [779, 177] width 1070 height 30
type input "drontal"
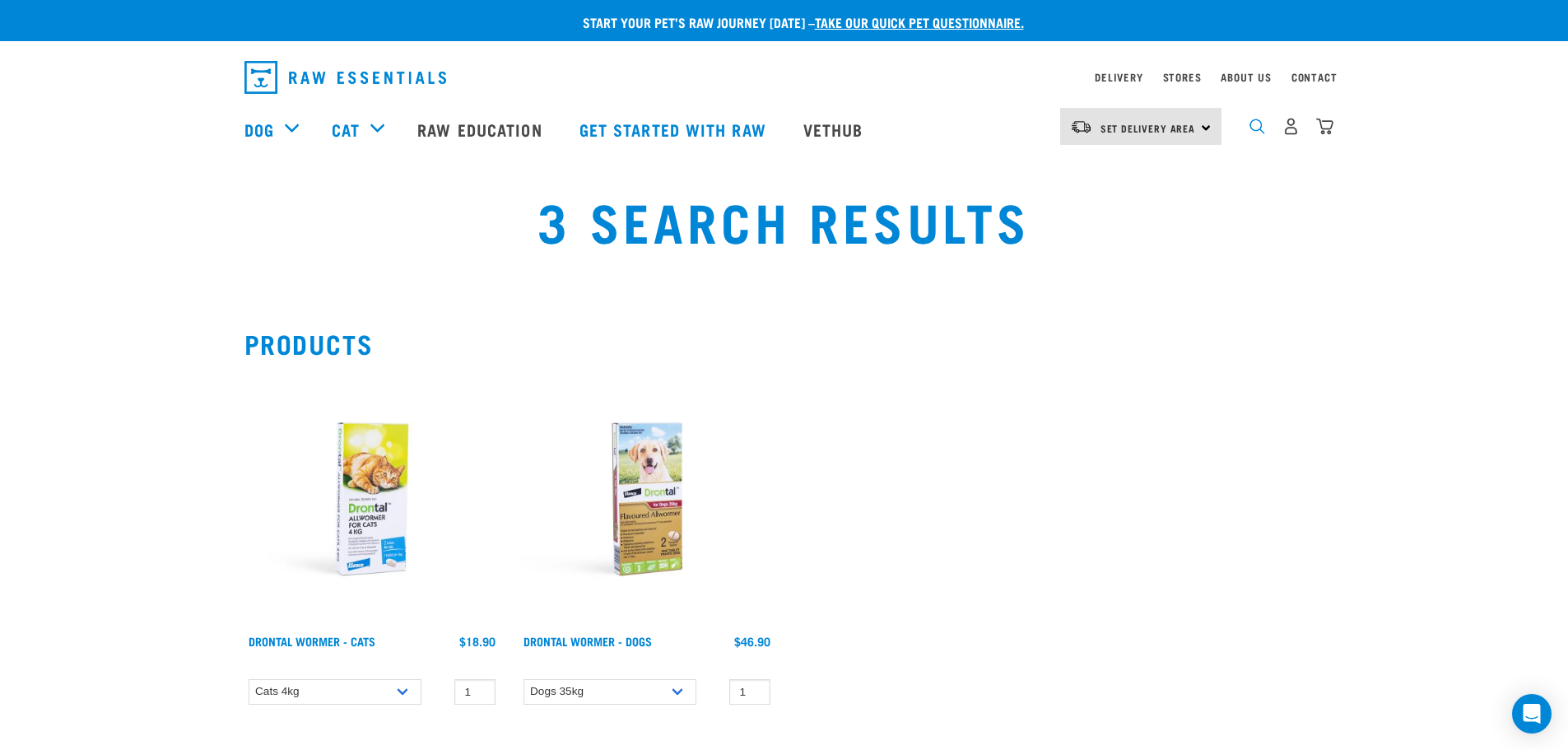
click at [1253, 130] on img "dropdown navigation" at bounding box center [1257, 126] width 16 height 16
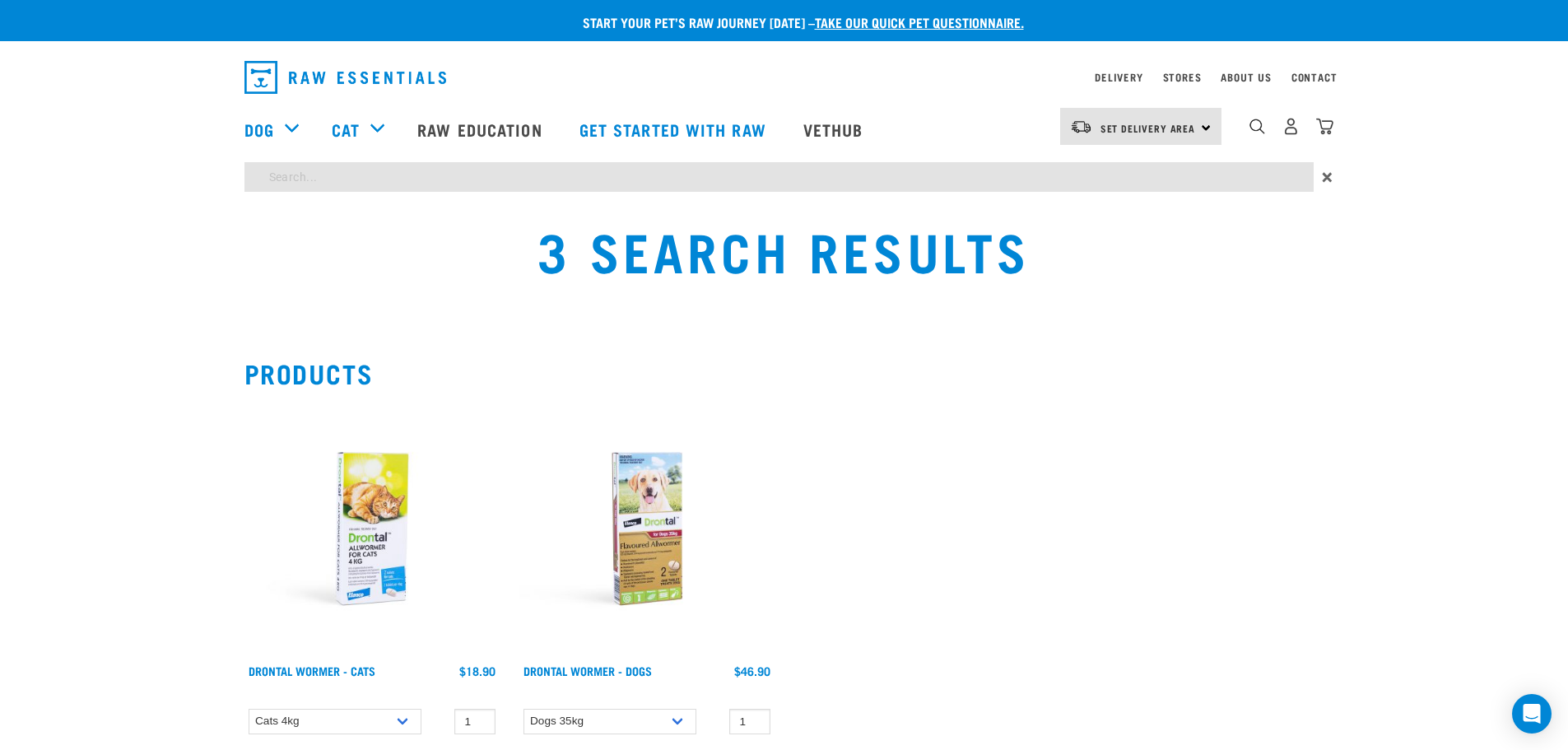
click at [829, 174] on input "search" at bounding box center [779, 177] width 1070 height 30
type input "wormer"
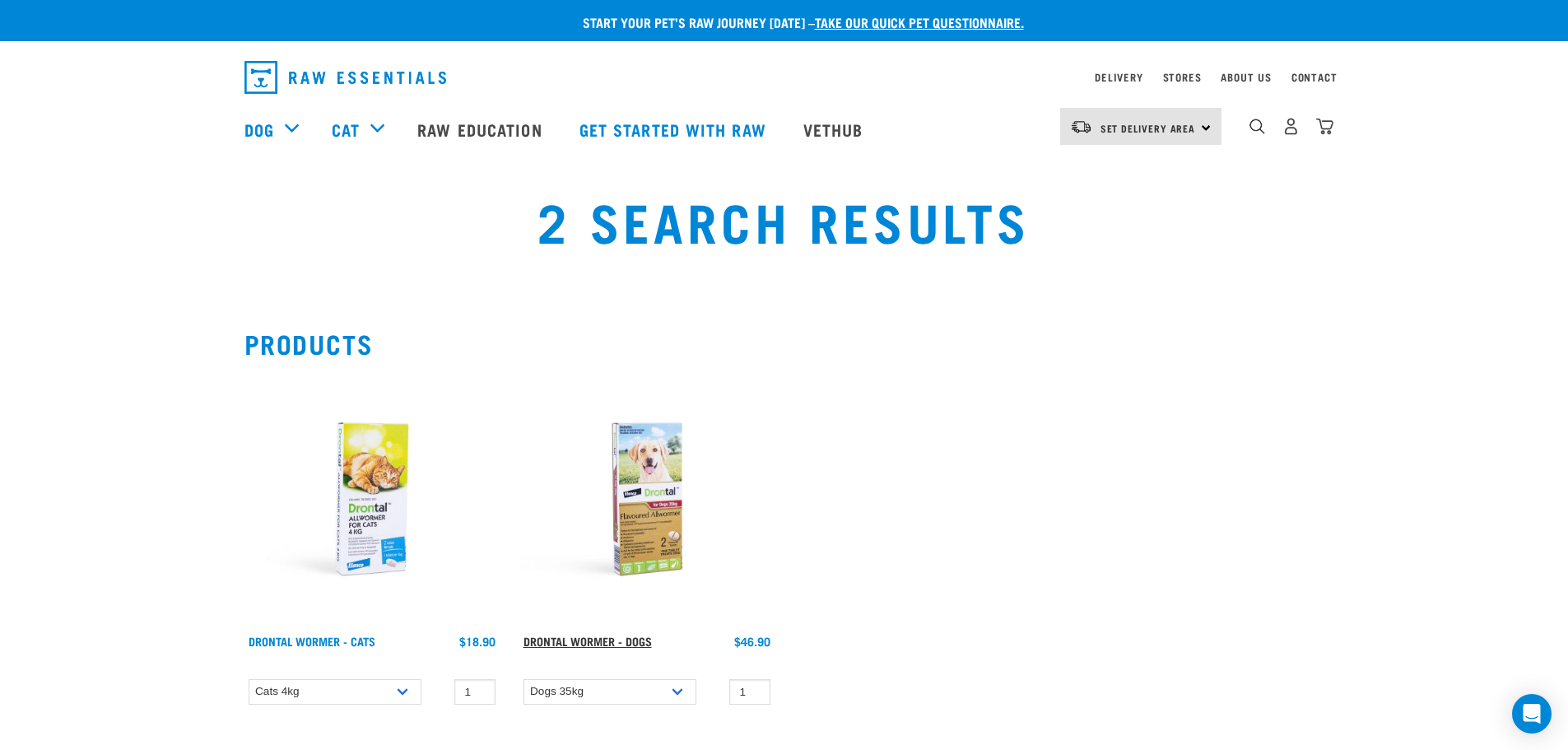
click at [626, 638] on link "Drontal Wormer - Dogs" at bounding box center [587, 641] width 129 height 6
click at [601, 639] on link "Drontal Wormer - Dogs" at bounding box center [587, 641] width 129 height 6
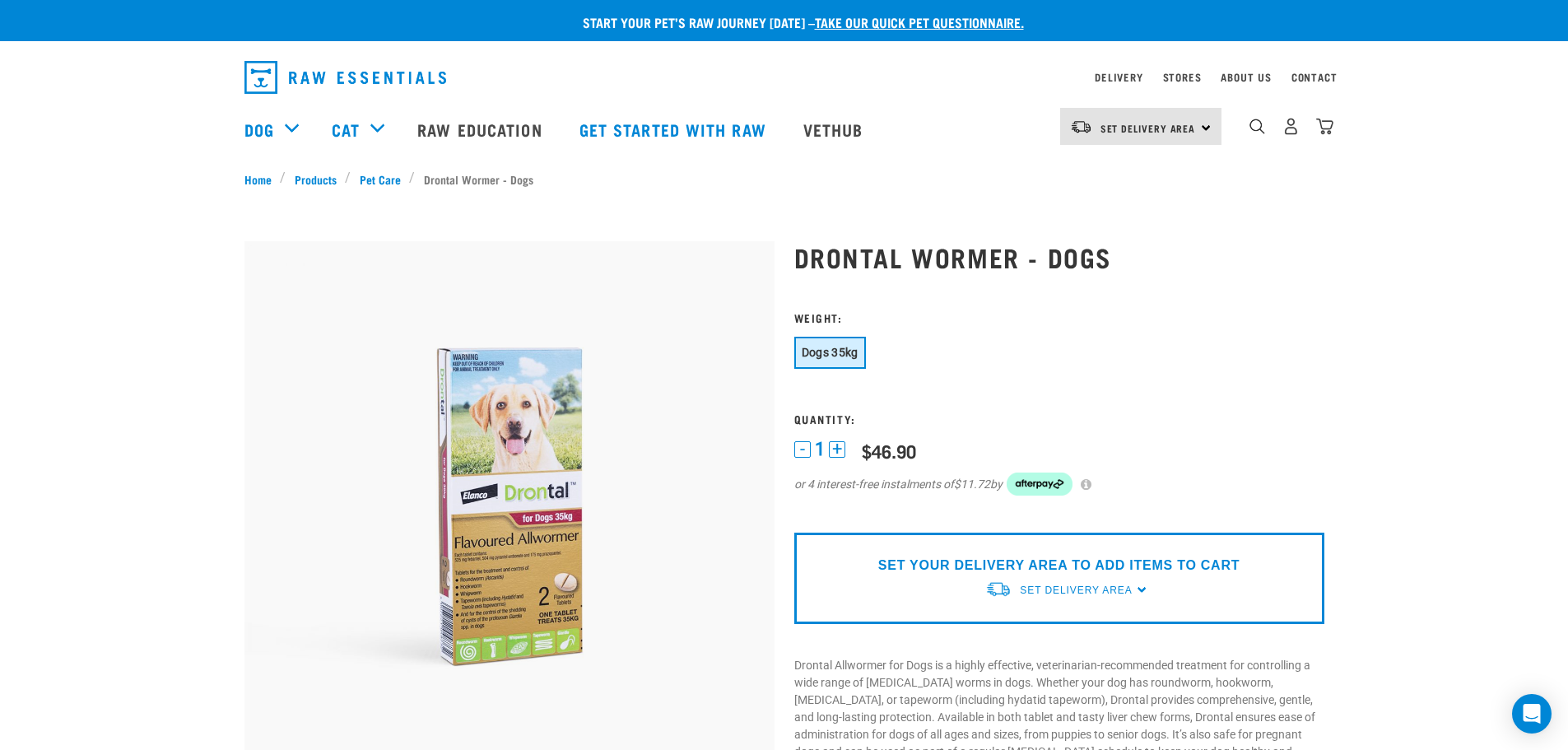
drag, startPoint x: 1209, startPoint y: 265, endPoint x: 1217, endPoint y: 276, distance: 13.6
drag, startPoint x: 1217, startPoint y: 276, endPoint x: 1017, endPoint y: 373, distance: 222.3
click at [1017, 373] on div "Dogs 35kg" at bounding box center [1059, 354] width 531 height 36
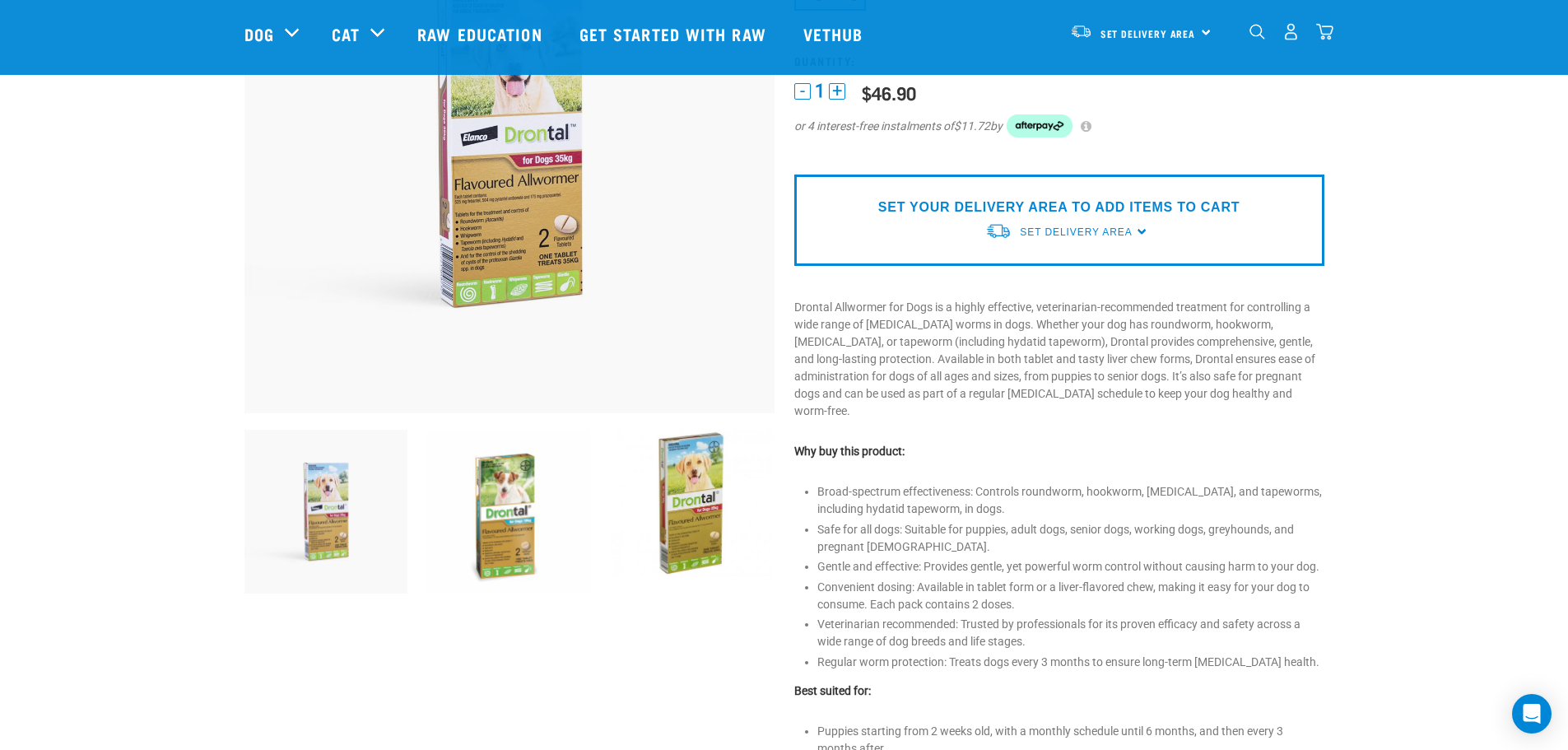
scroll to position [247, 0]
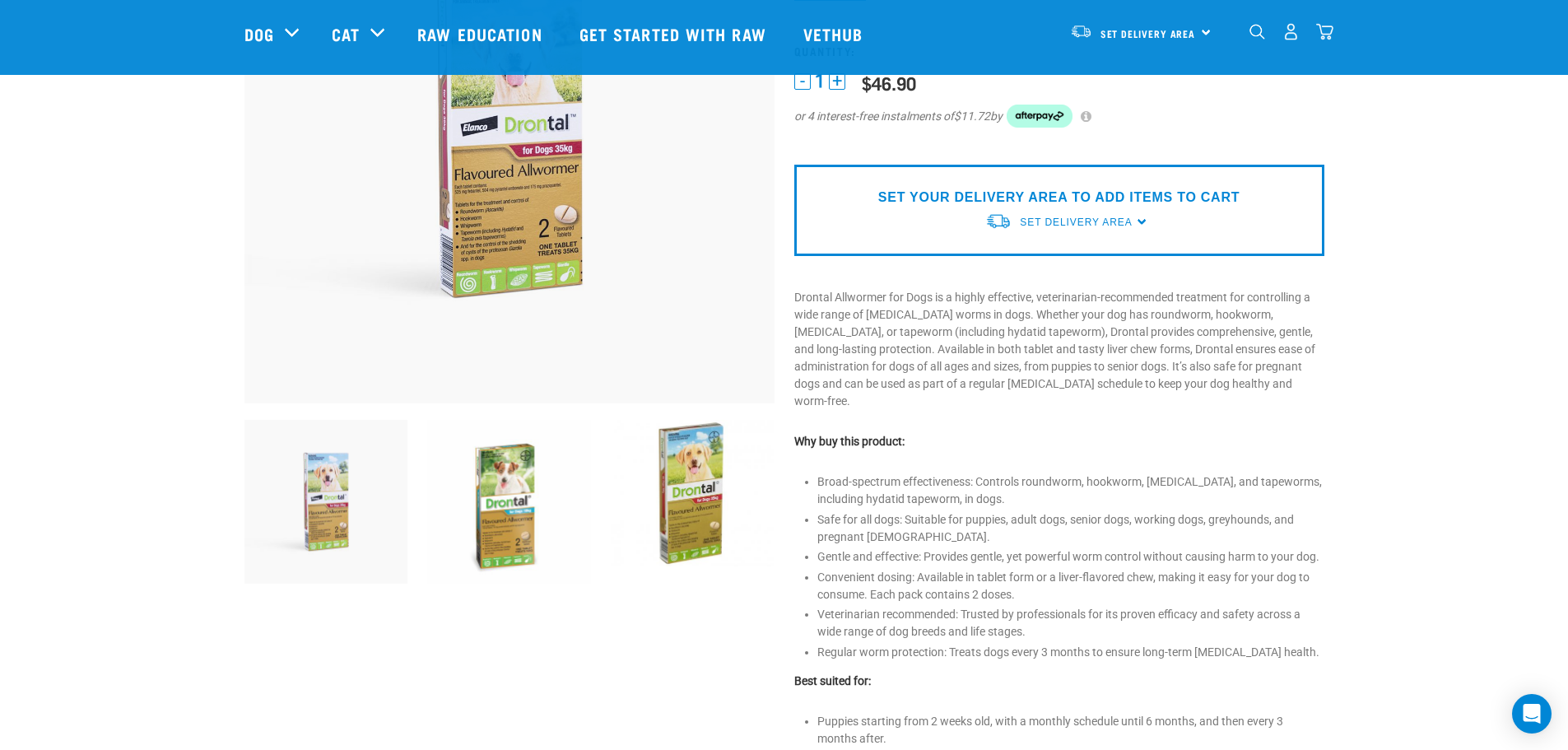
click at [507, 537] on img at bounding box center [509, 501] width 164 height 164
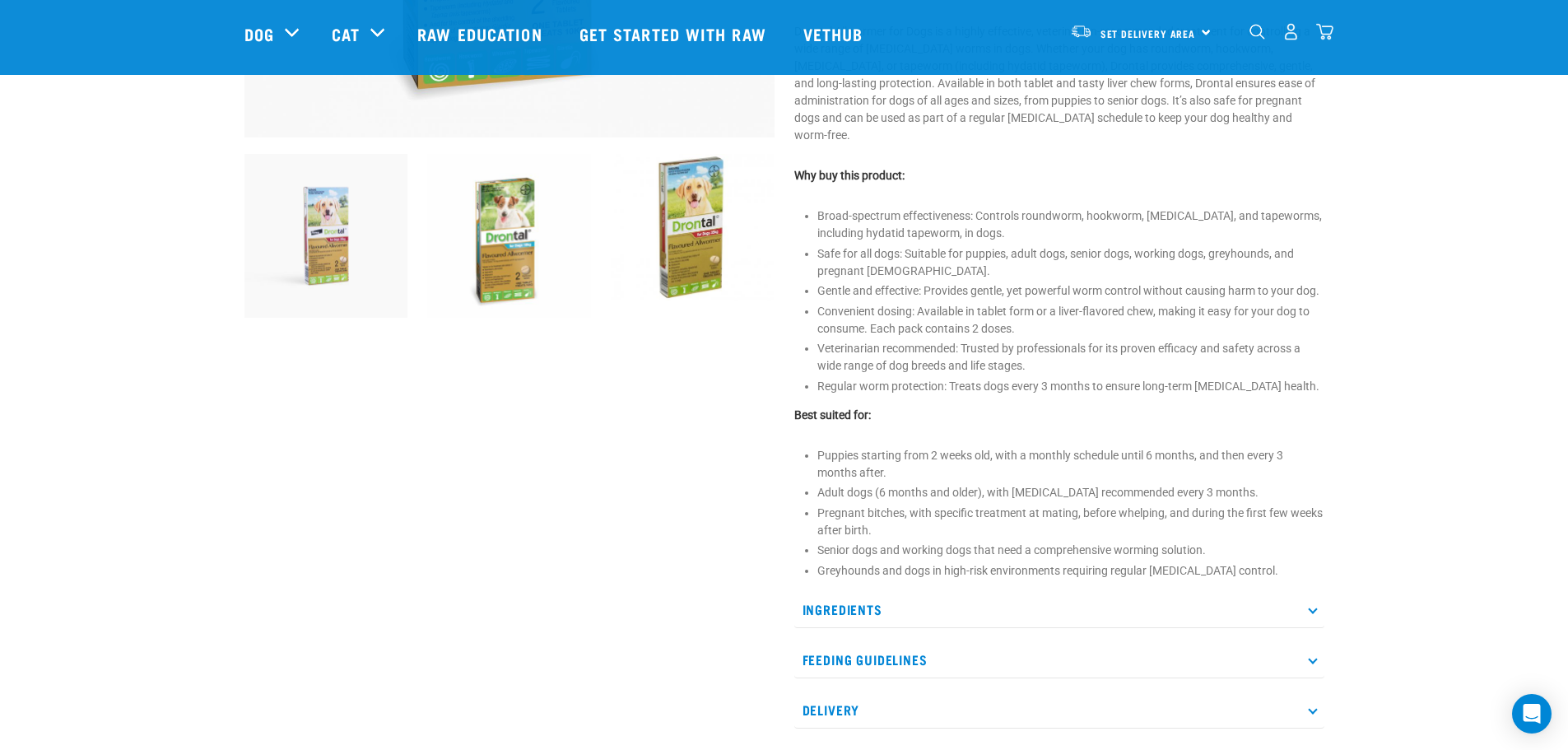
scroll to position [508, 0]
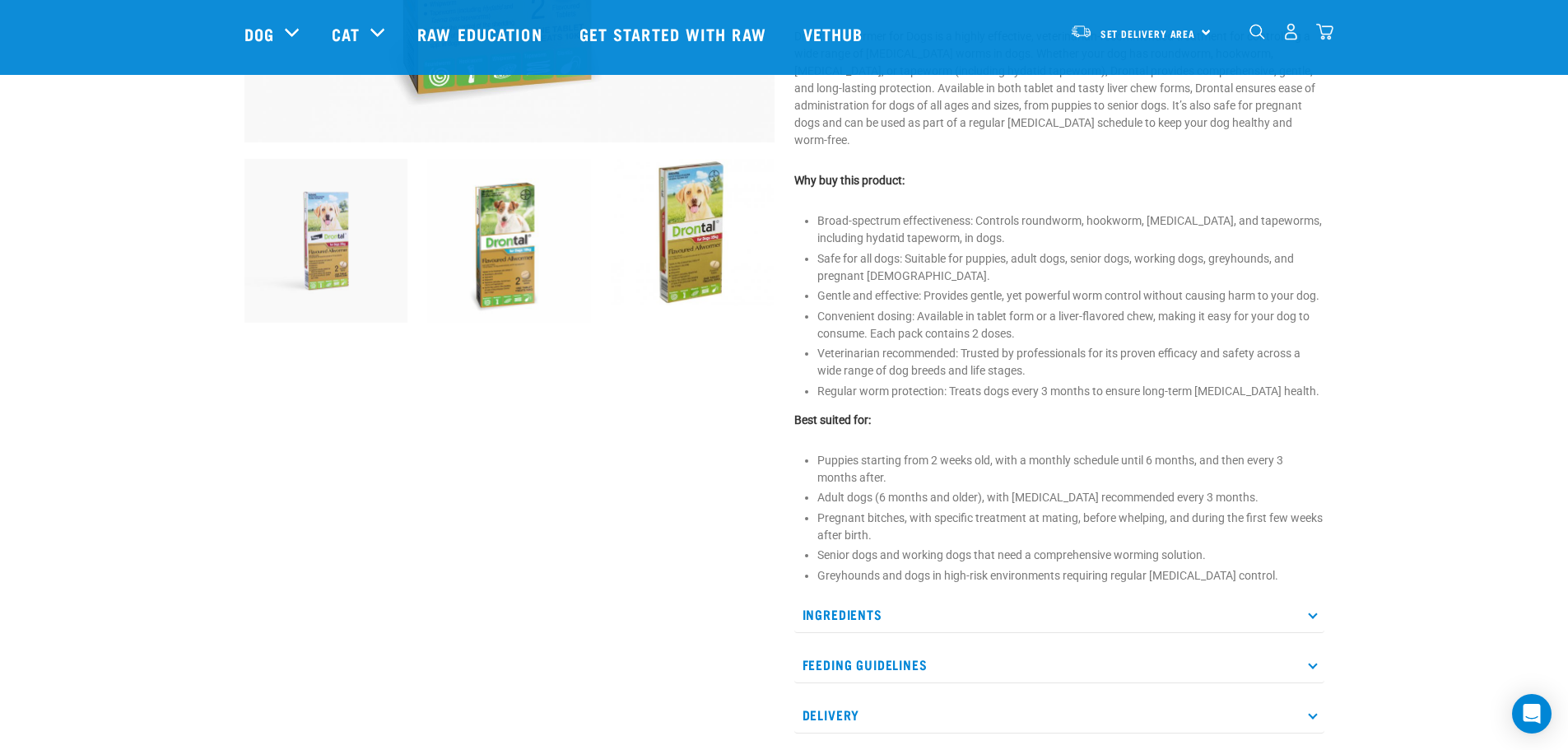
click at [914, 600] on p "Ingredients" at bounding box center [1059, 614] width 531 height 37
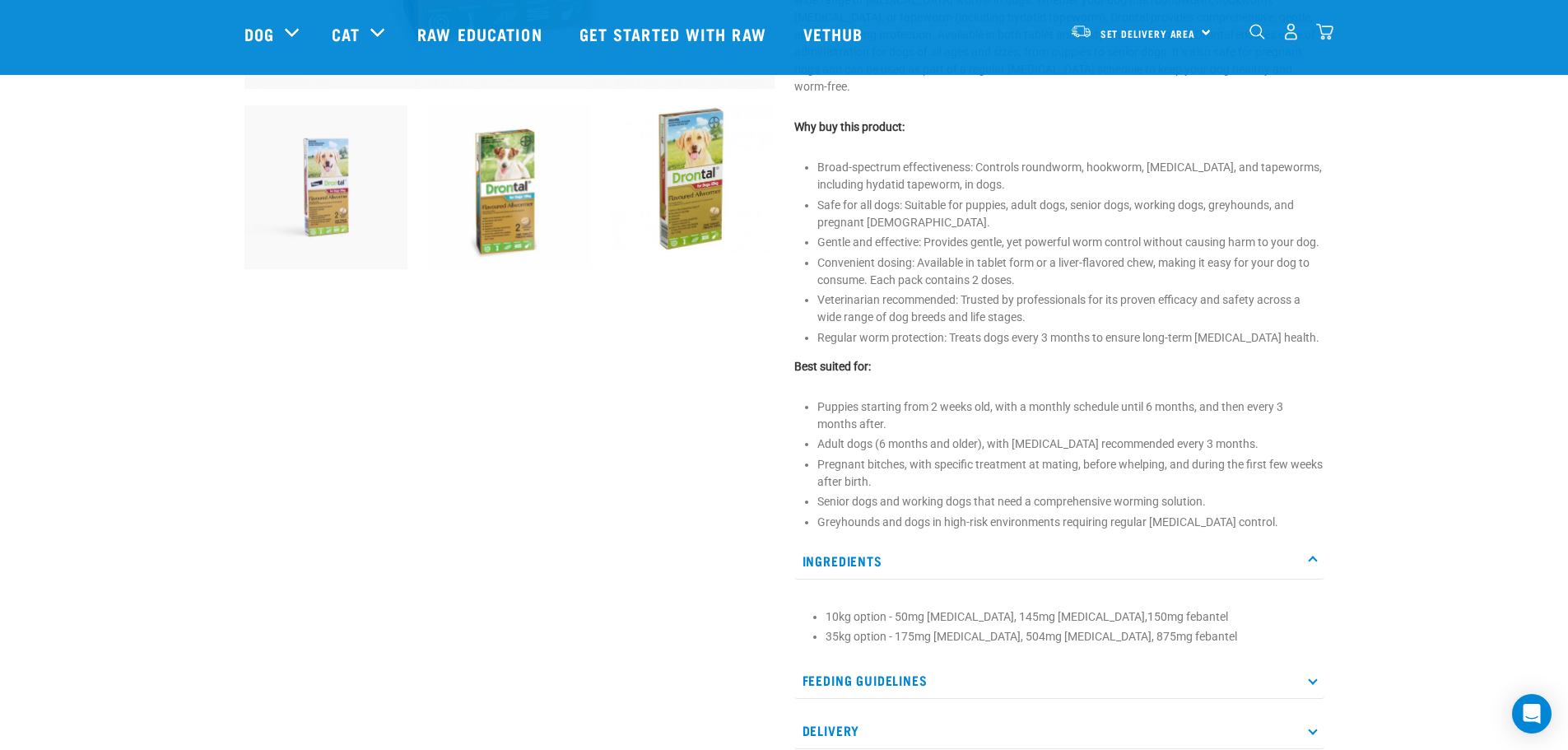
scroll to position [590, 0]
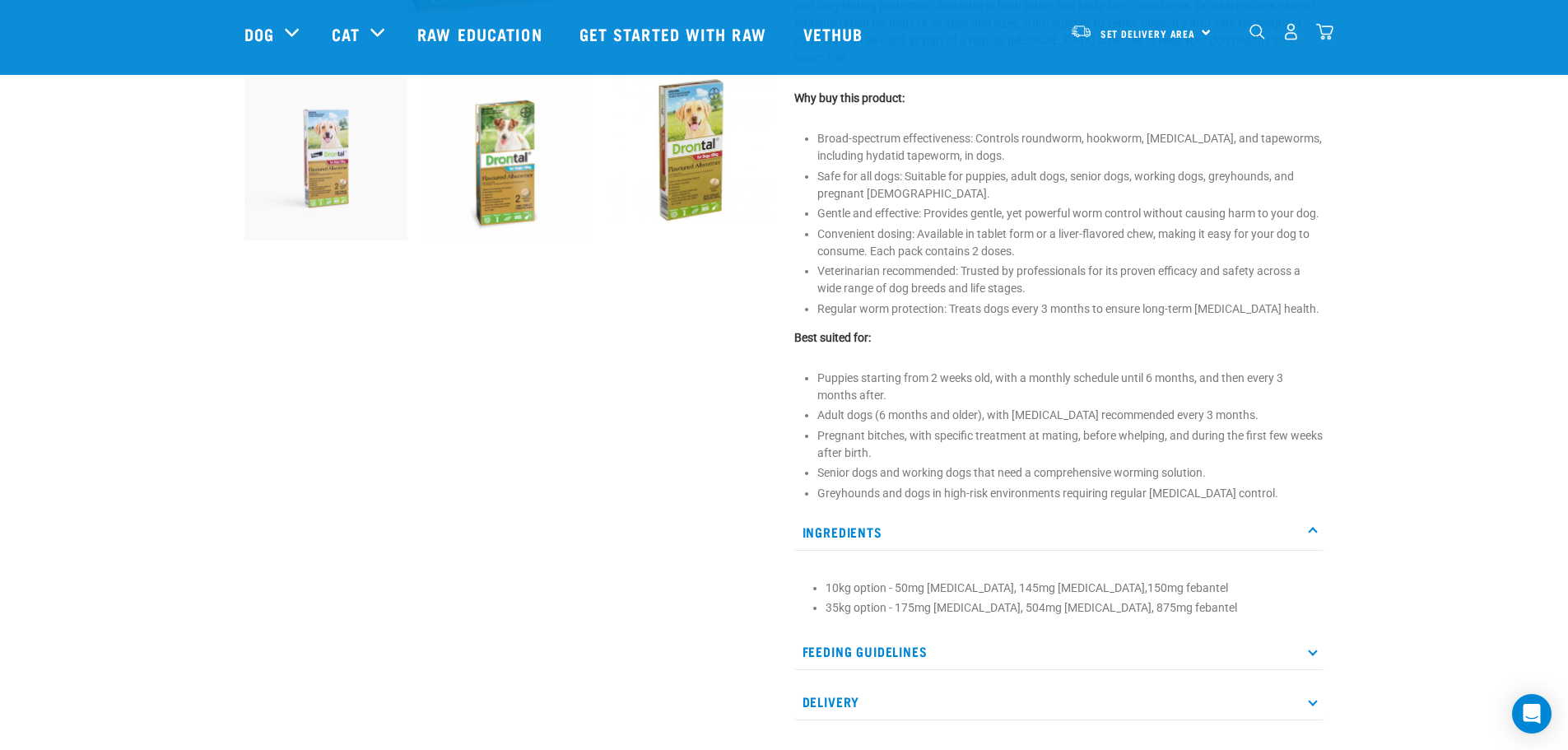
click at [895, 633] on p "Feeding Guidelines" at bounding box center [1059, 651] width 531 height 37
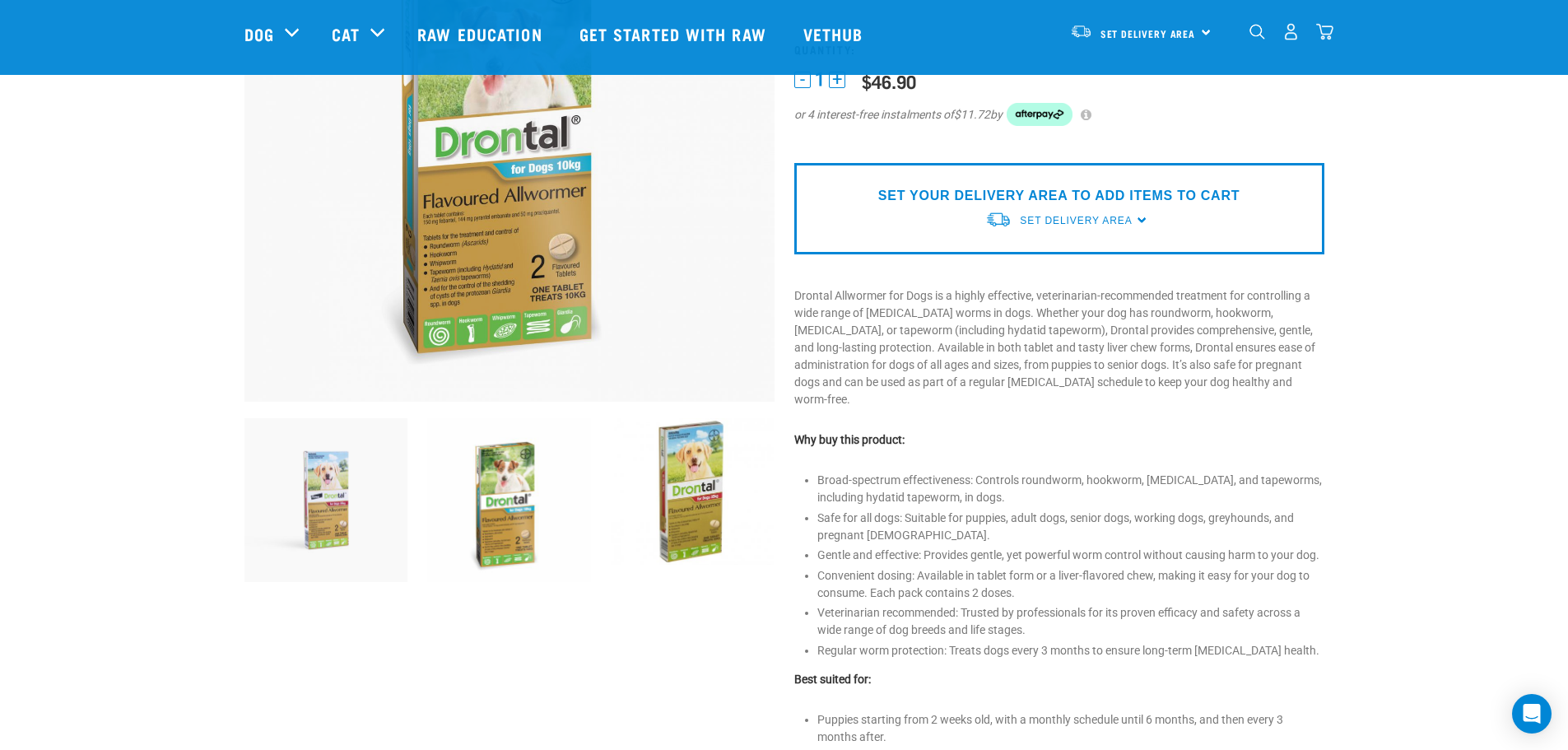
scroll to position [96, 0]
